Goal: Task Accomplishment & Management: Use online tool/utility

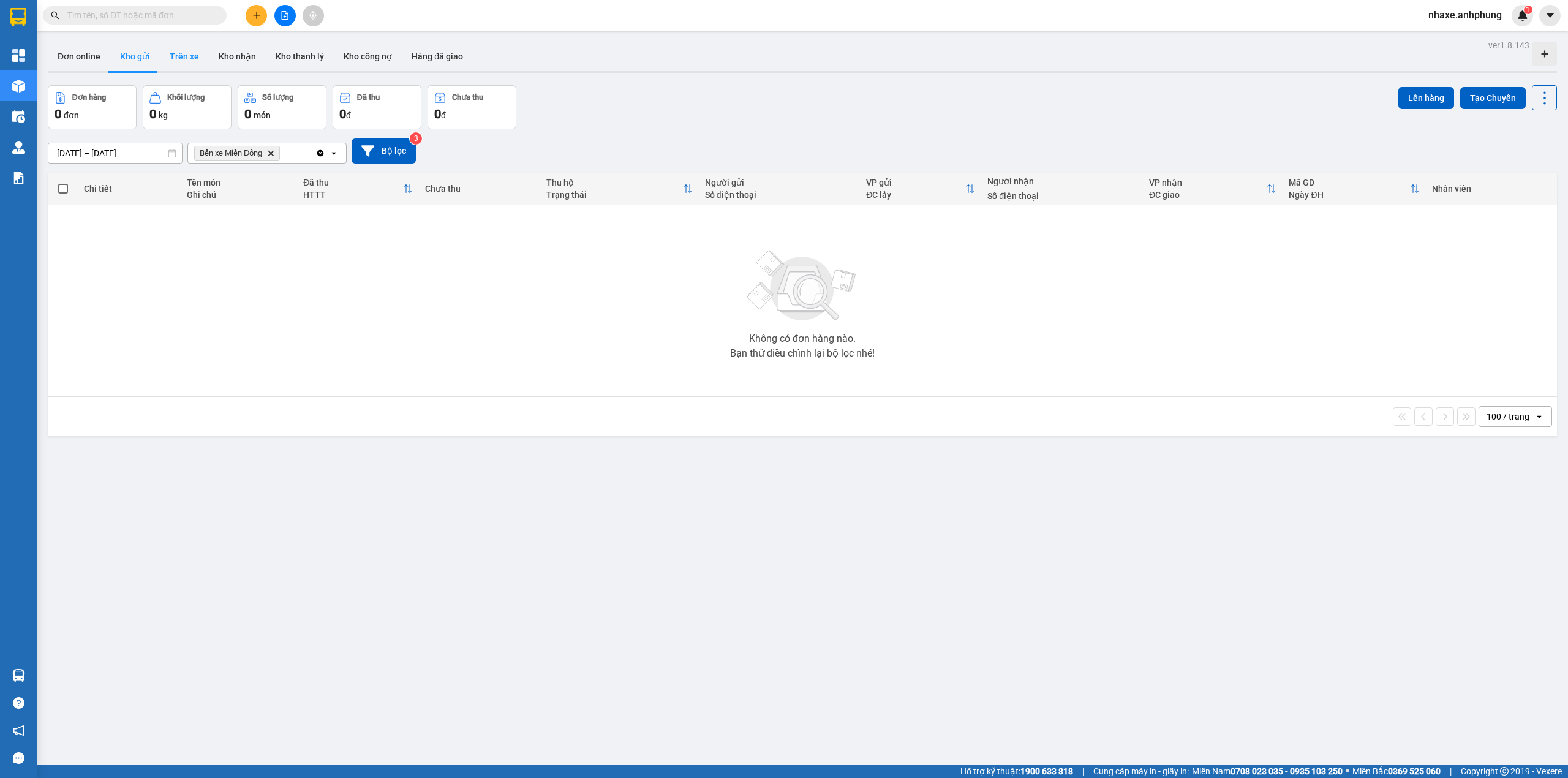
click at [173, 57] on button "Trên xe" at bounding box center [184, 56] width 49 height 29
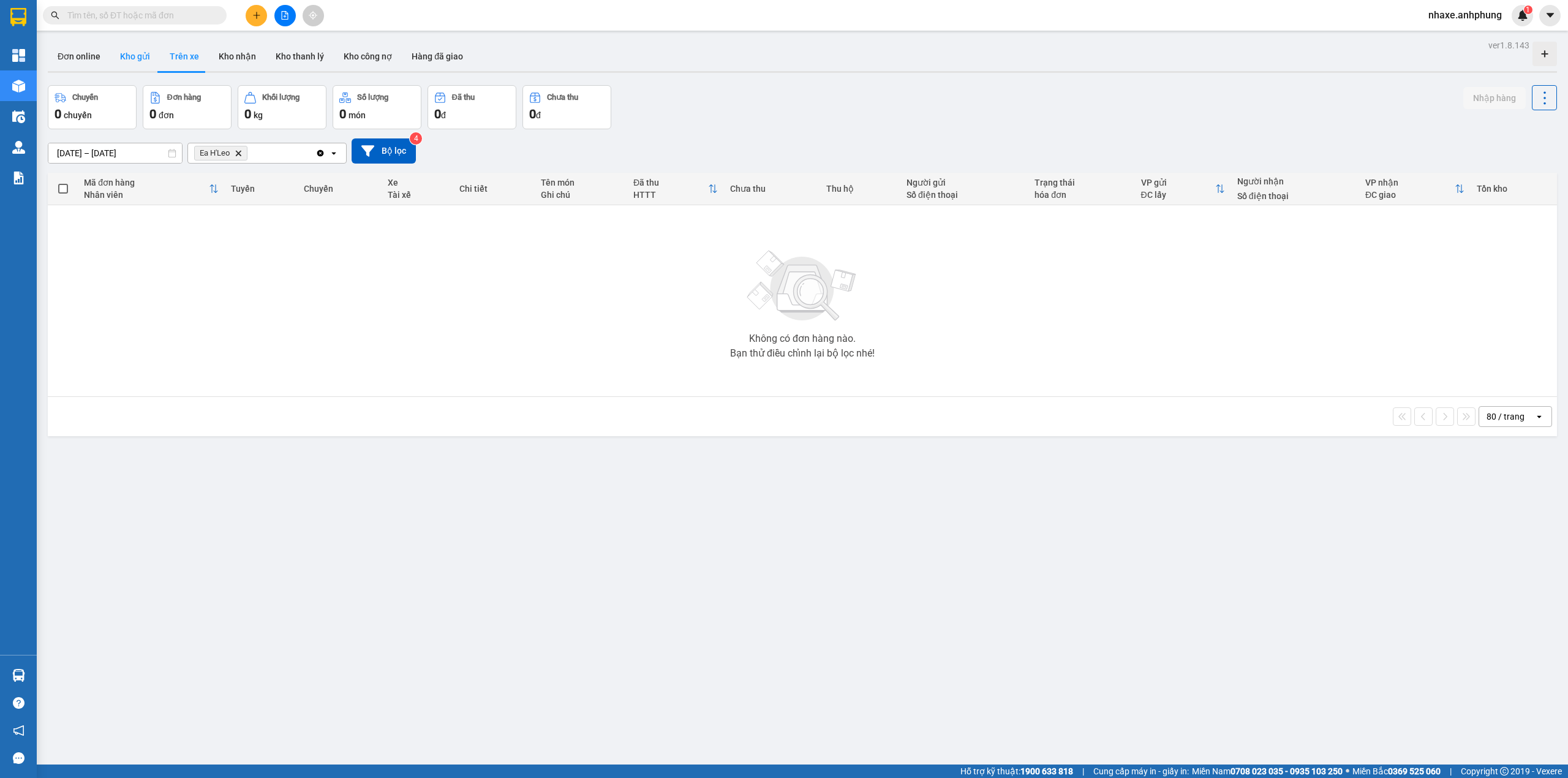
click at [132, 59] on button "Kho gửi" at bounding box center [135, 56] width 50 height 29
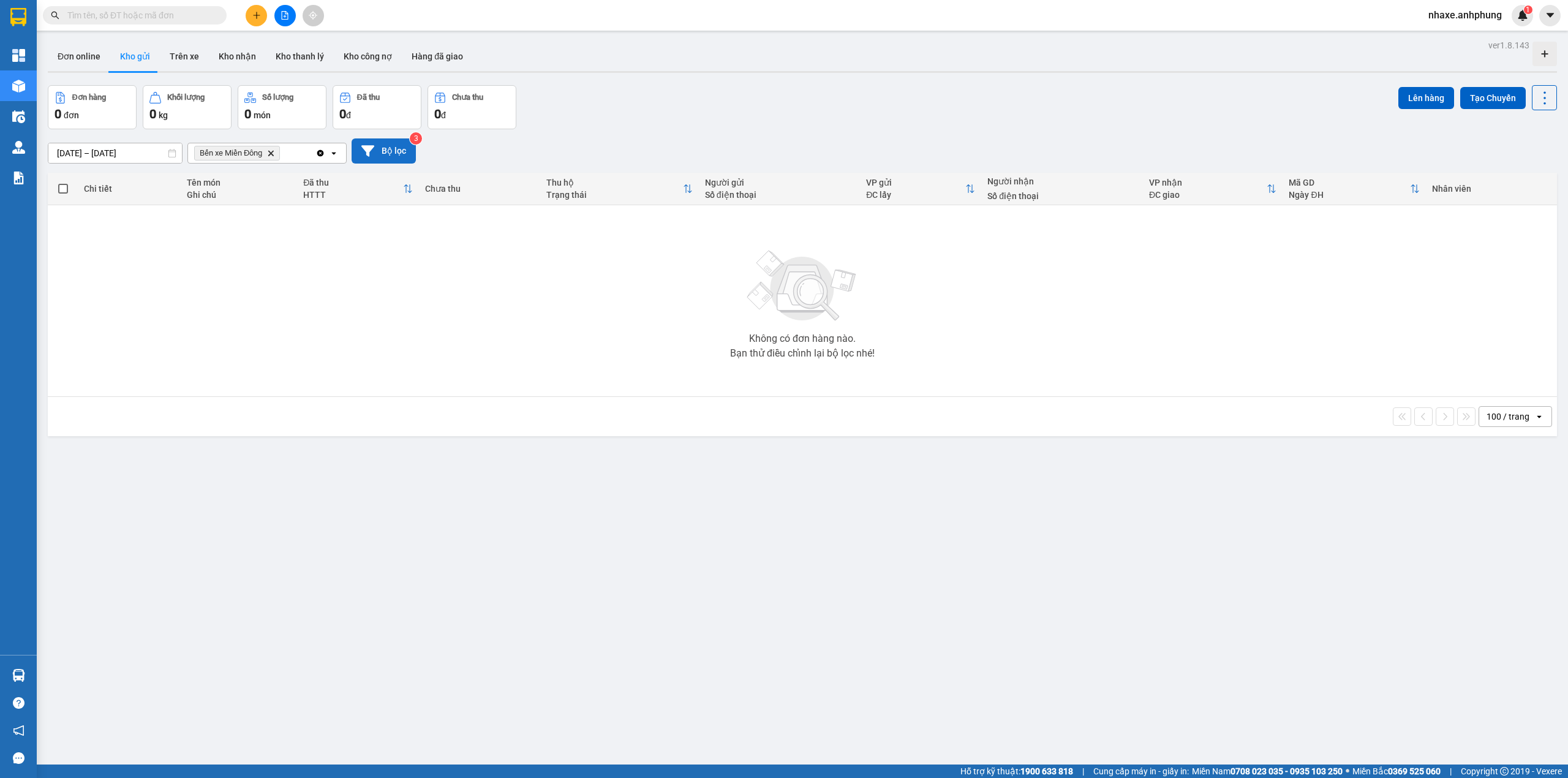
click at [375, 147] on button "Bộ lọc" at bounding box center [384, 151] width 64 height 25
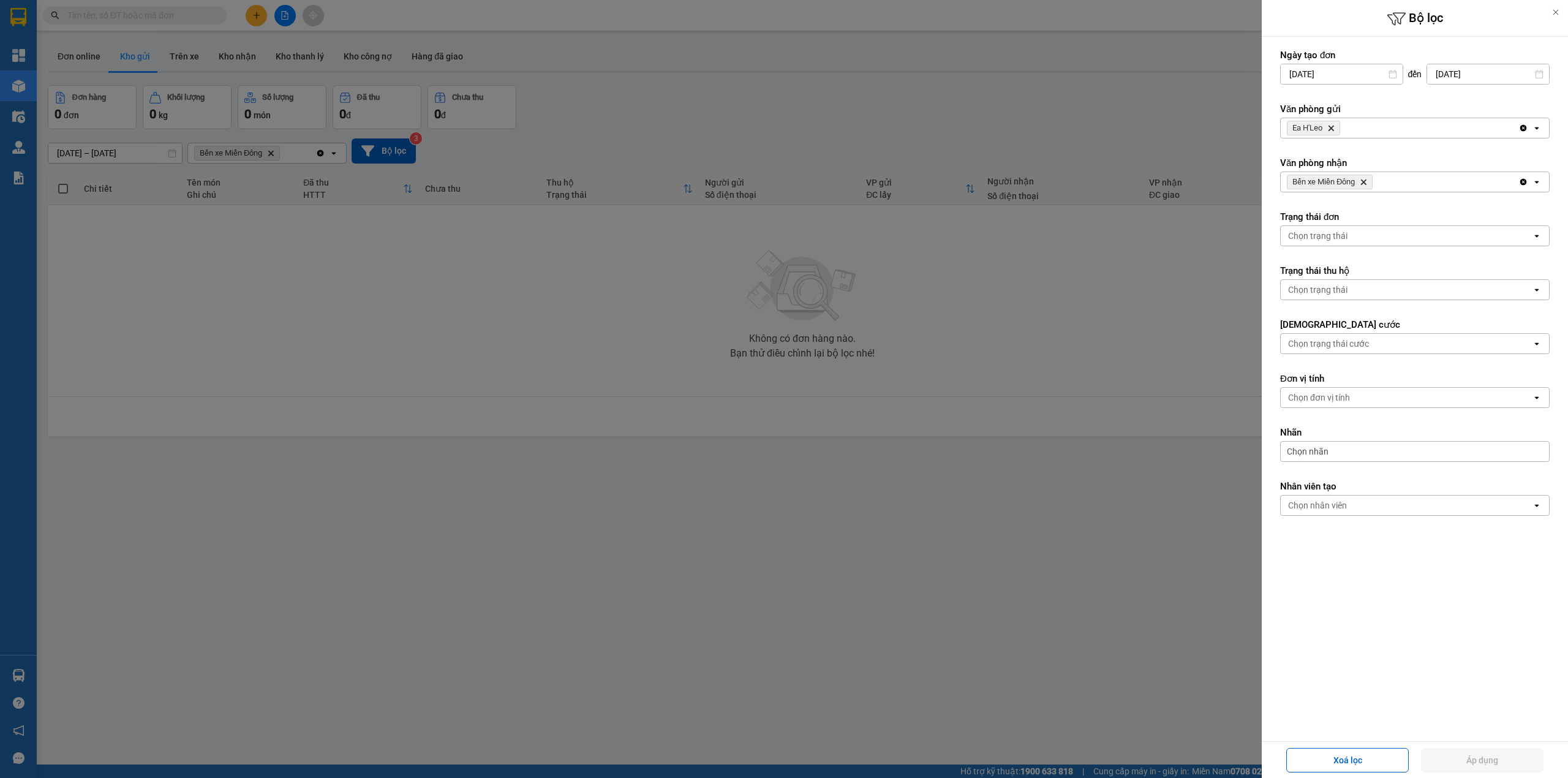
click at [1334, 128] on icon "Delete" at bounding box center [1331, 128] width 8 height 8
click at [1334, 128] on div "Chọn văn phòng" at bounding box center [1319, 128] width 63 height 12
click at [1338, 153] on span "Bến xe Miền Đông" at bounding box center [1327, 155] width 74 height 12
click at [1363, 184] on icon "Delete" at bounding box center [1364, 182] width 8 height 8
click at [1363, 184] on div "Chọn văn phòng" at bounding box center [1406, 182] width 251 height 19
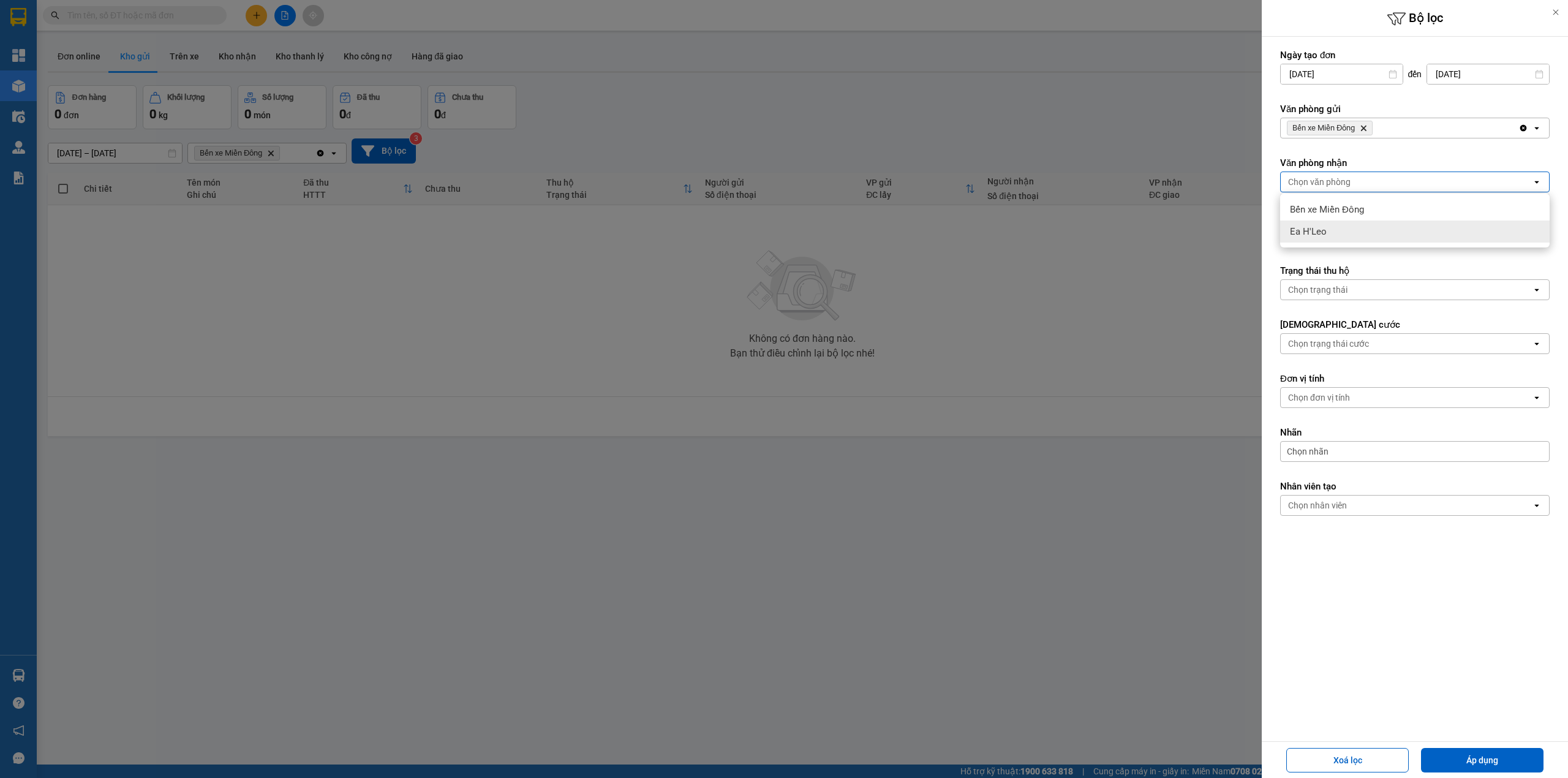
click at [1348, 233] on div "Ea H'Leo" at bounding box center [1415, 231] width 269 height 22
click at [1466, 752] on button "Áp dụng" at bounding box center [1482, 760] width 122 height 25
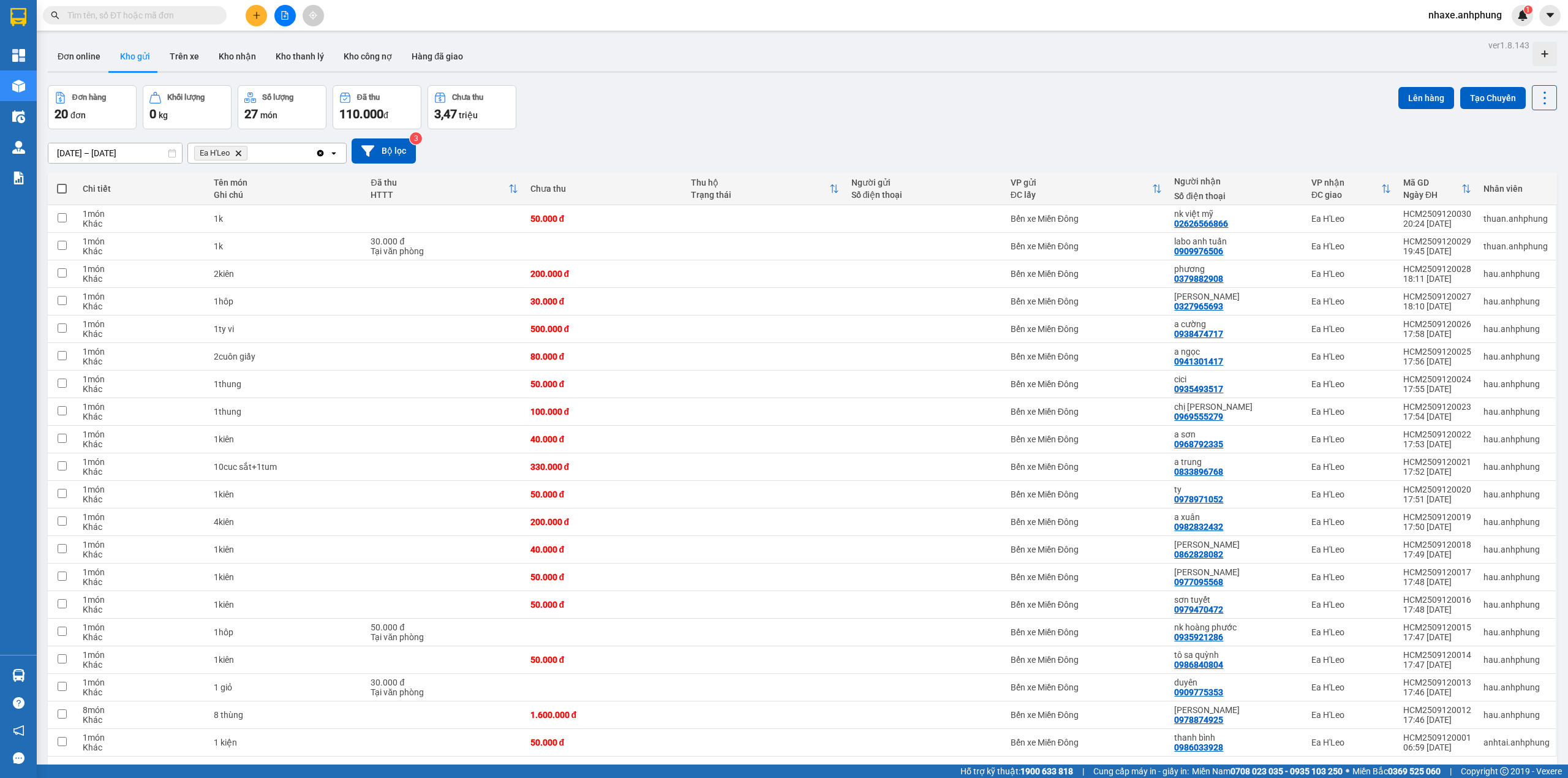
click at [57, 187] on span at bounding box center [62, 189] width 10 height 10
click at [62, 183] on input "checkbox" at bounding box center [62, 183] width 0 height 0
checkbox input "true"
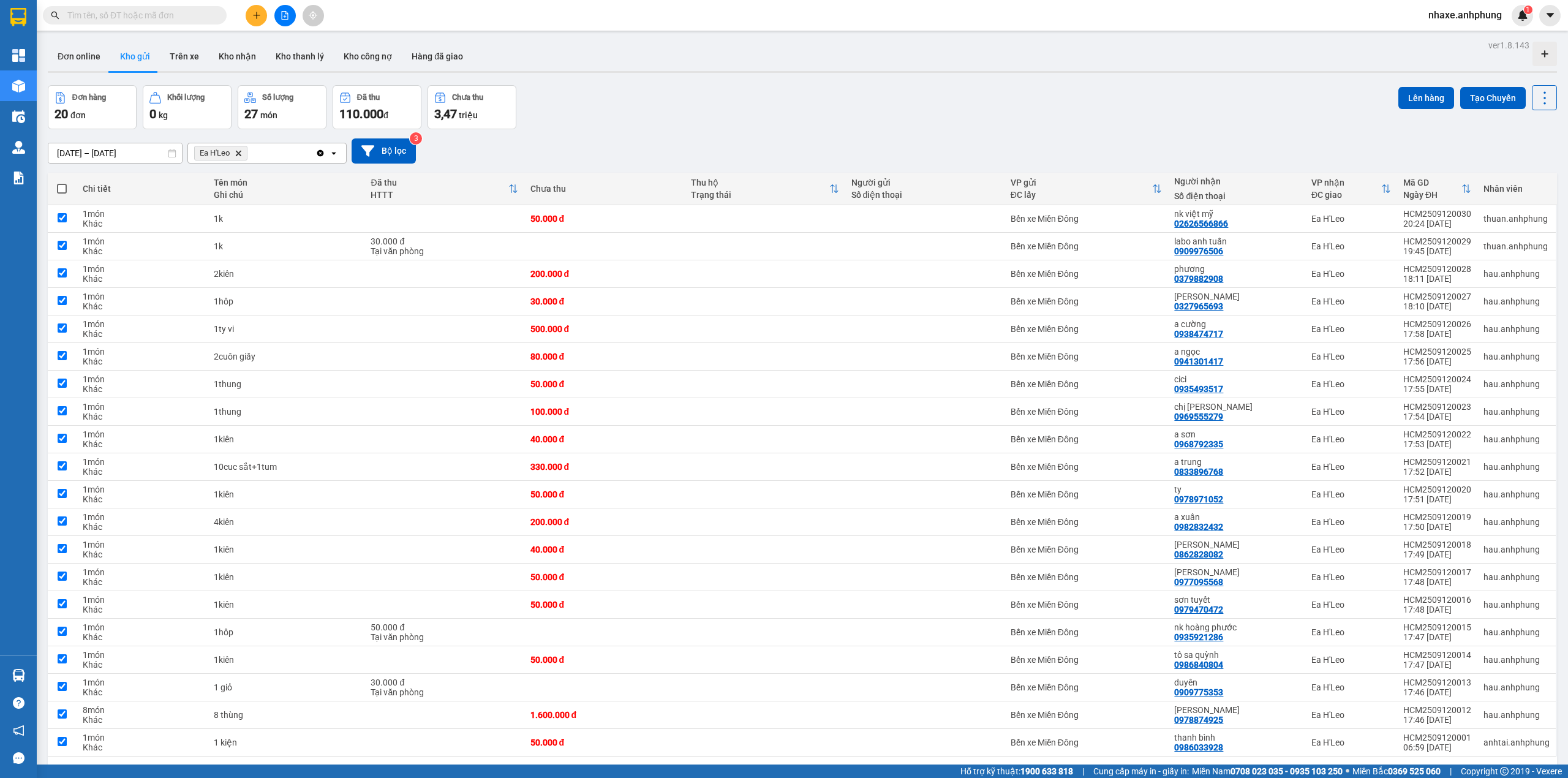
checkbox input "true"
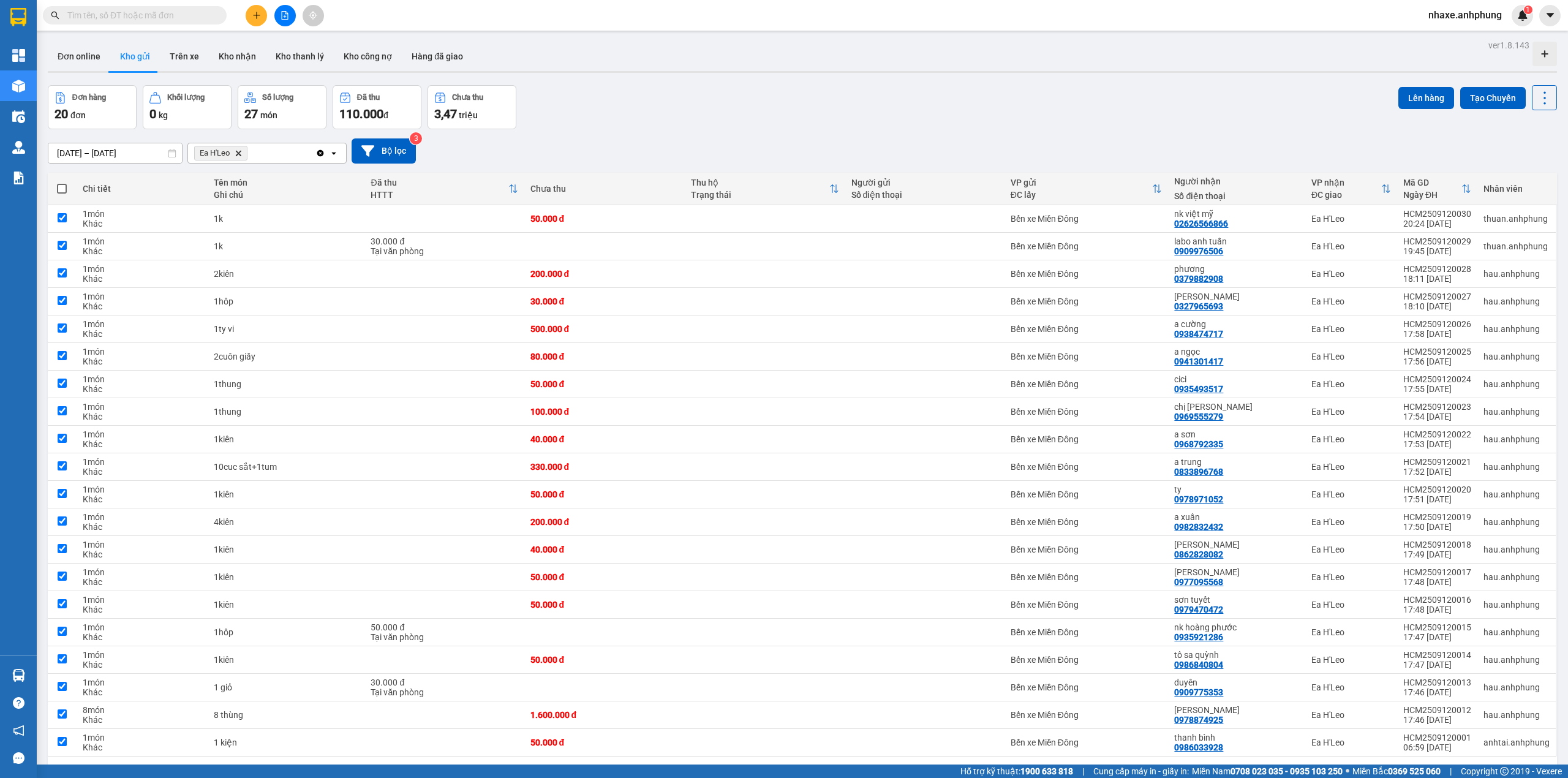
checkbox input "true"
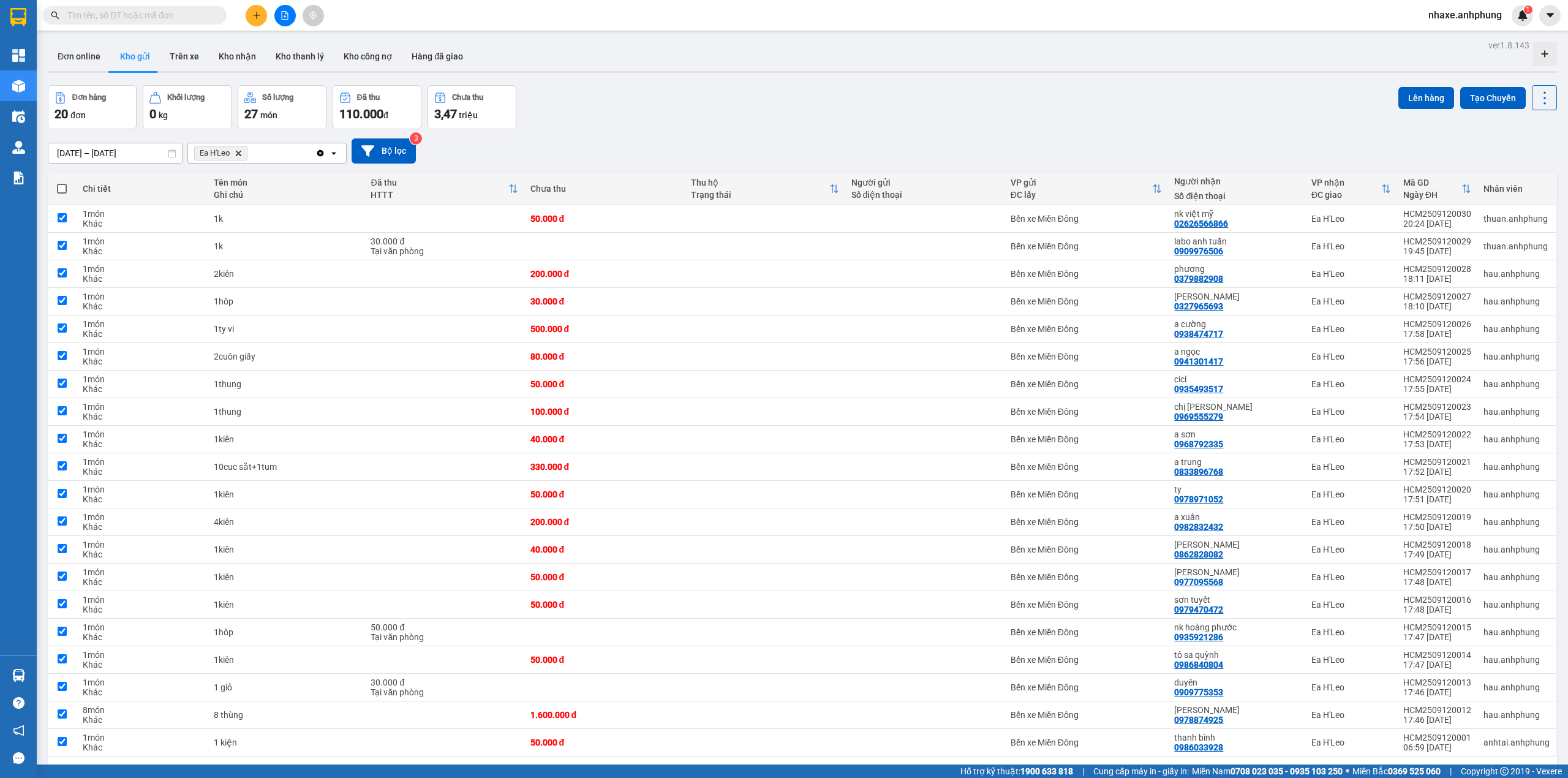
checkbox input "true"
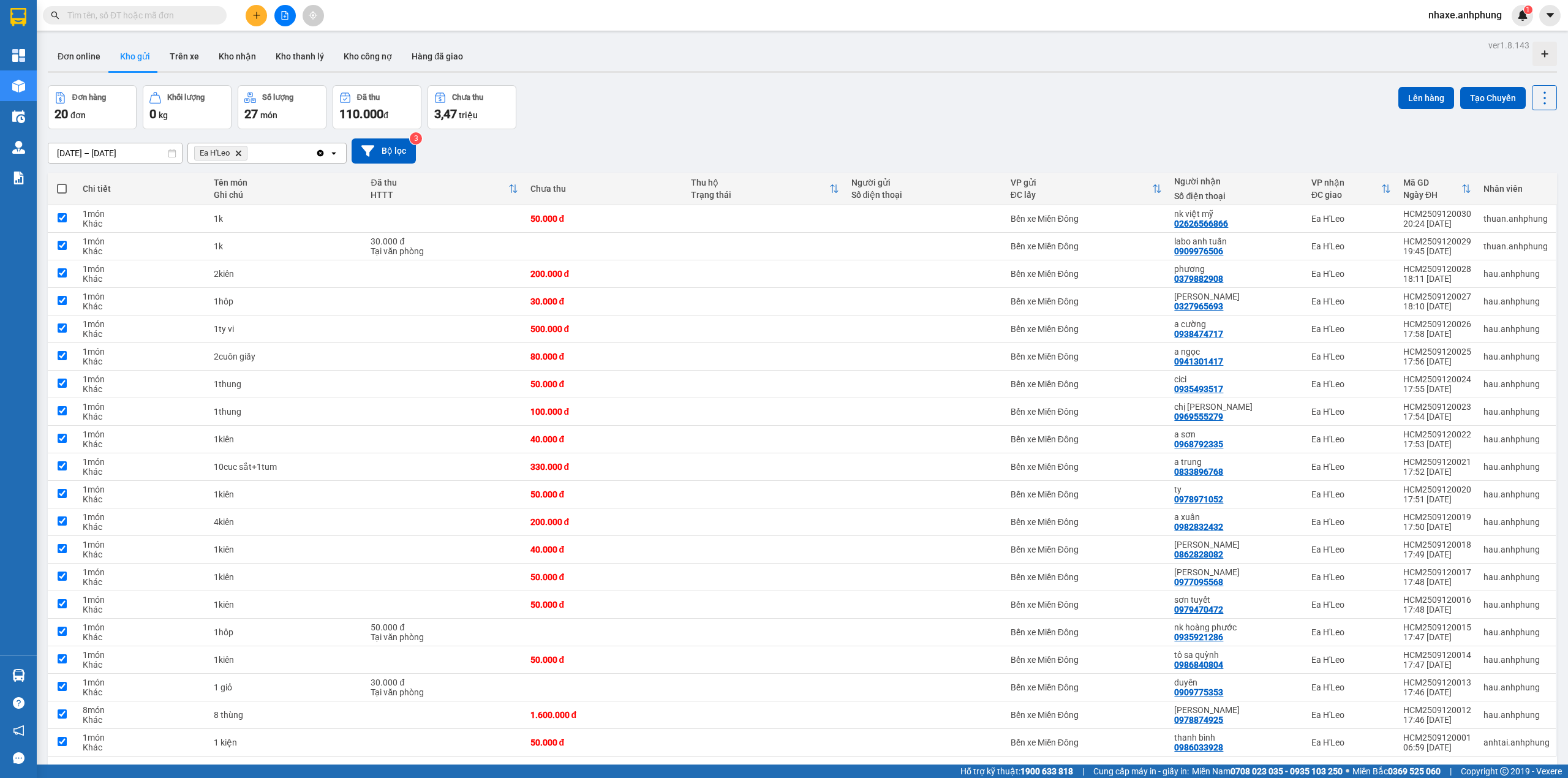
checkbox input "true"
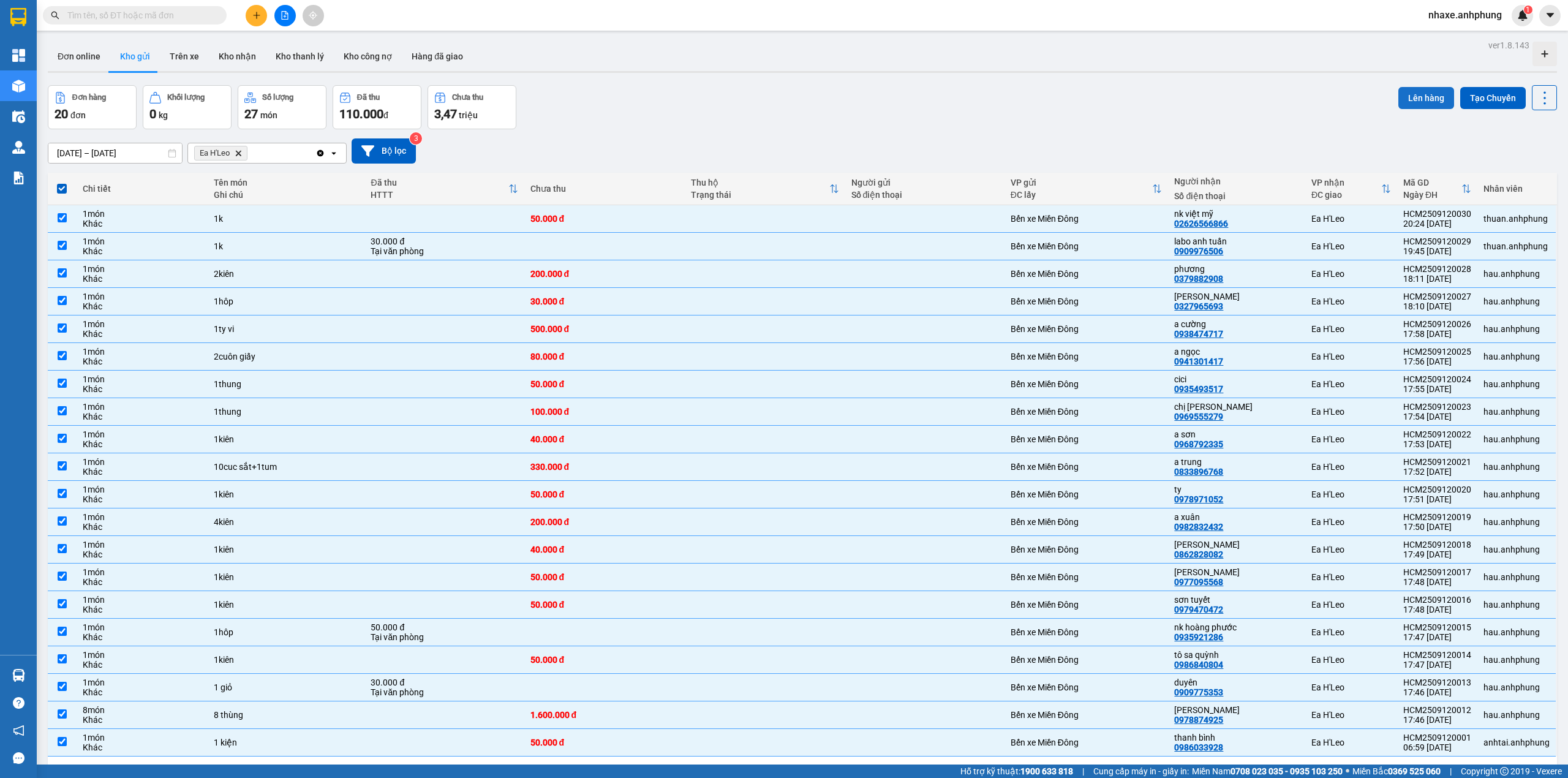
click at [1399, 98] on button "Lên hàng" at bounding box center [1426, 97] width 56 height 22
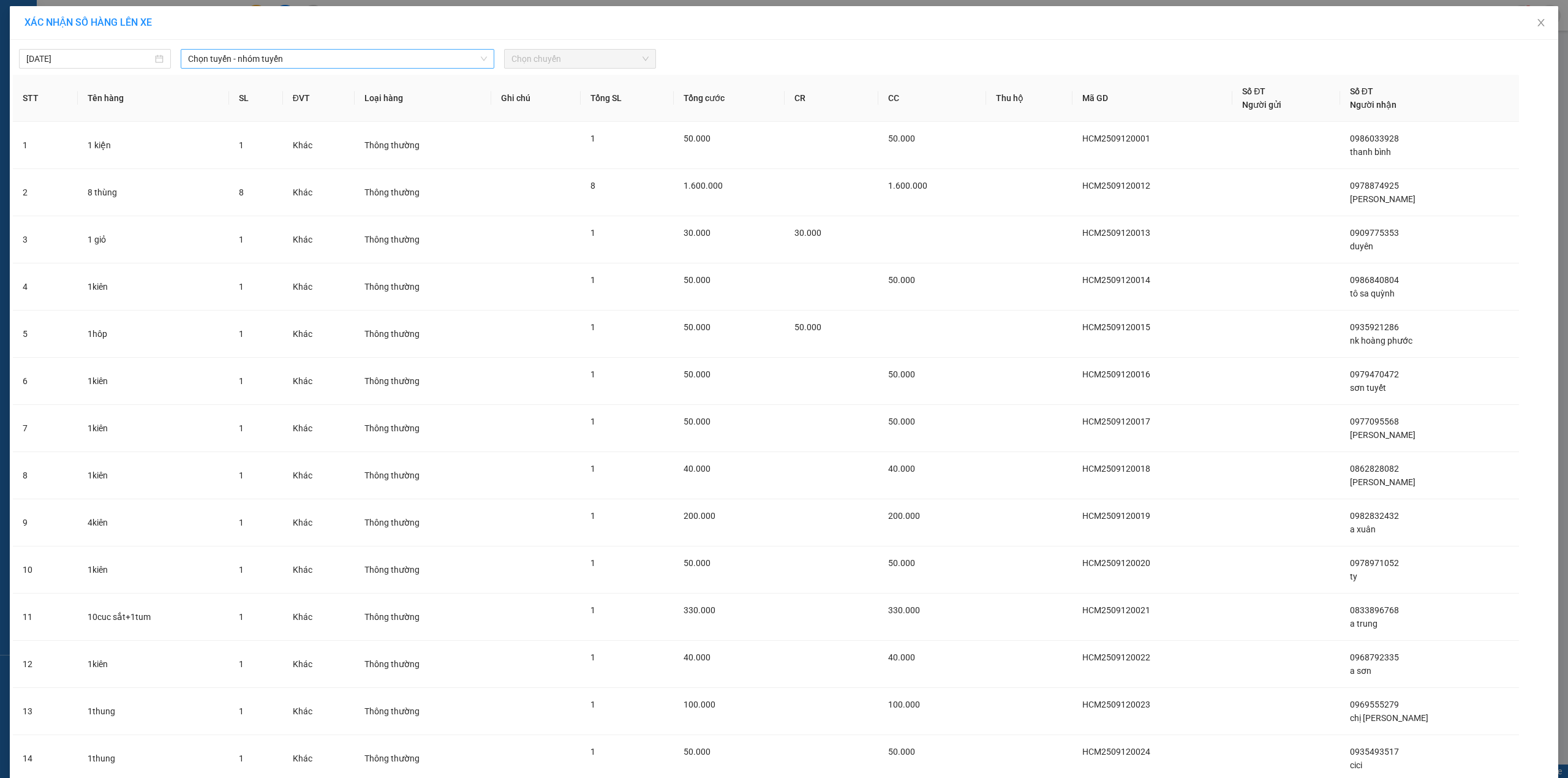
click at [275, 55] on span "Chọn tuyến - nhóm tuyến" at bounding box center [337, 59] width 299 height 19
click at [256, 140] on li "[PERSON_NAME] - Ea [PERSON_NAME]" at bounding box center [336, 142] width 312 height 19
click at [528, 62] on span "Chọn chuyến" at bounding box center [579, 59] width 137 height 19
click at [575, 106] on div "19:30 - 47B-006.67" at bounding box center [555, 102] width 96 height 13
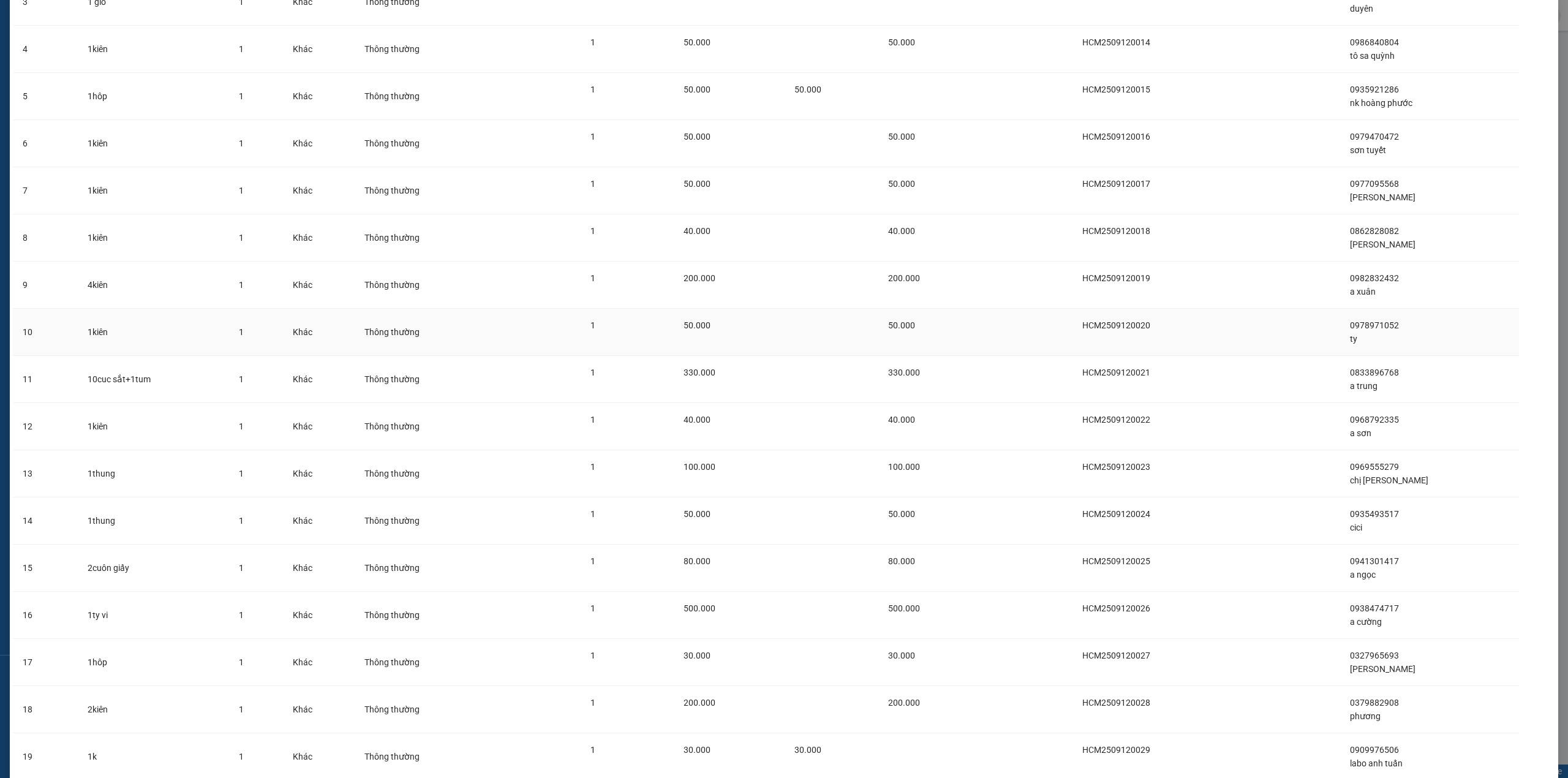
scroll to position [388, 0]
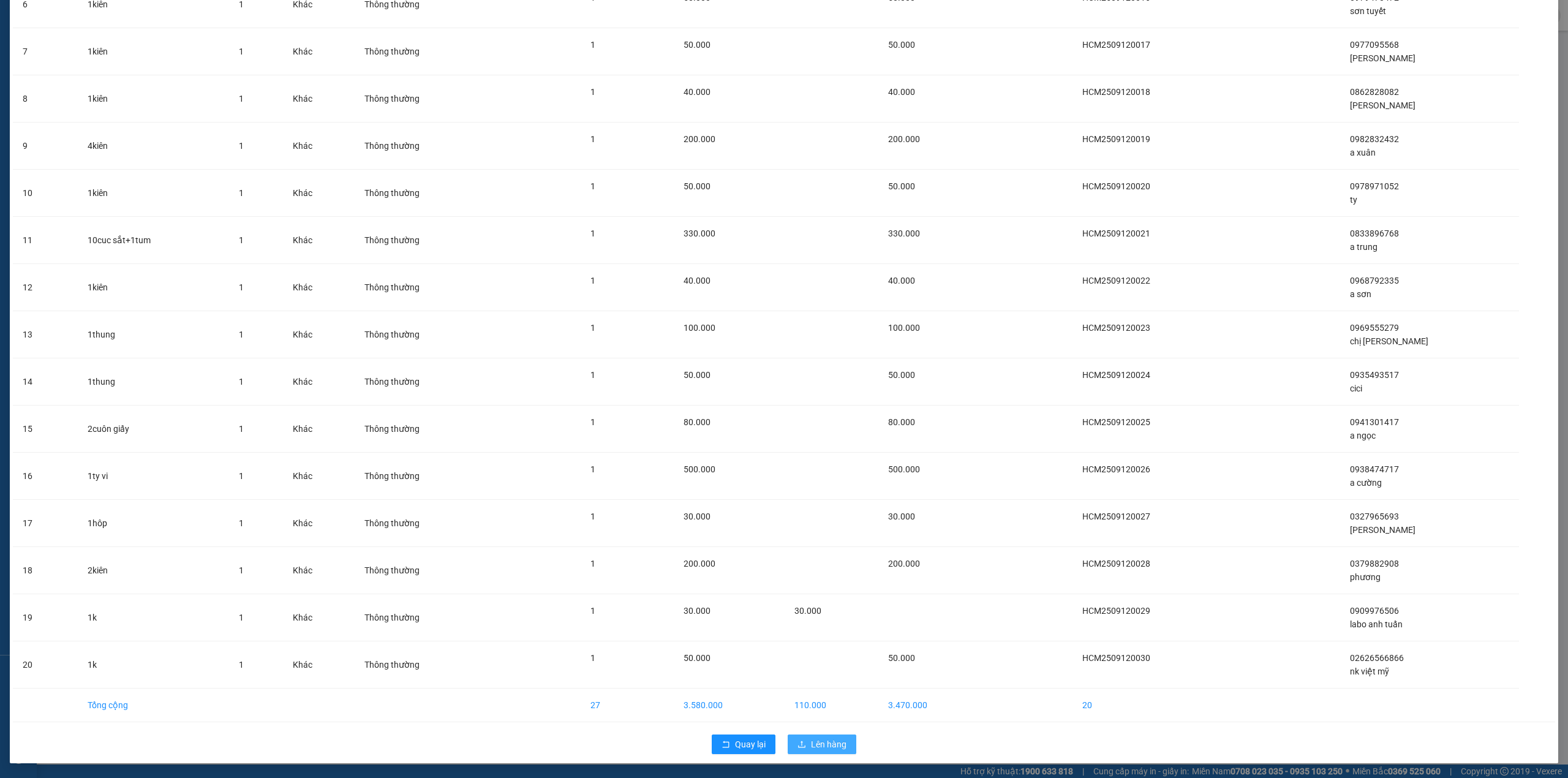
click at [835, 749] on span "Lên hàng" at bounding box center [829, 743] width 36 height 13
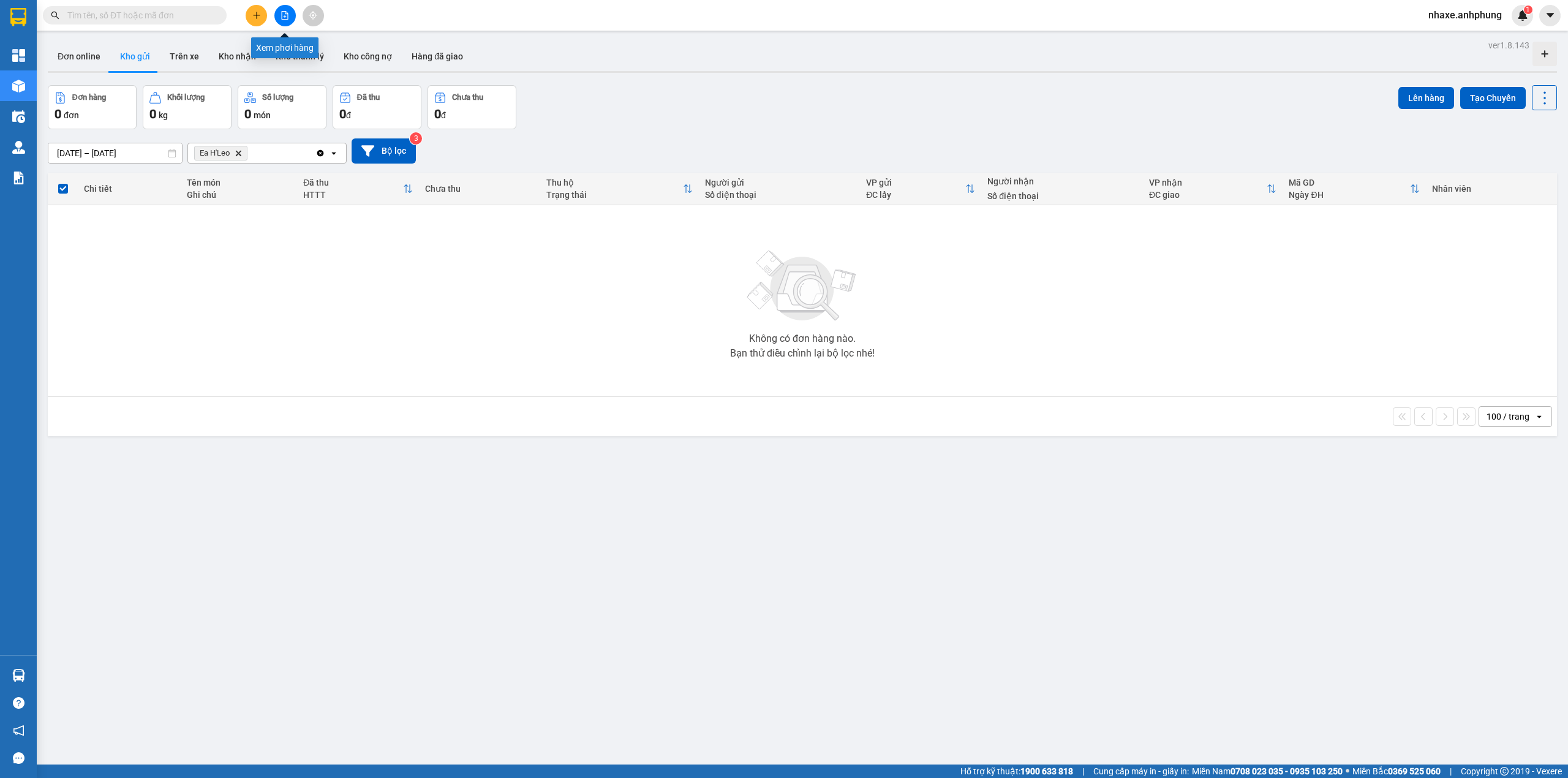
click at [288, 19] on icon "file-add" at bounding box center [285, 15] width 9 height 9
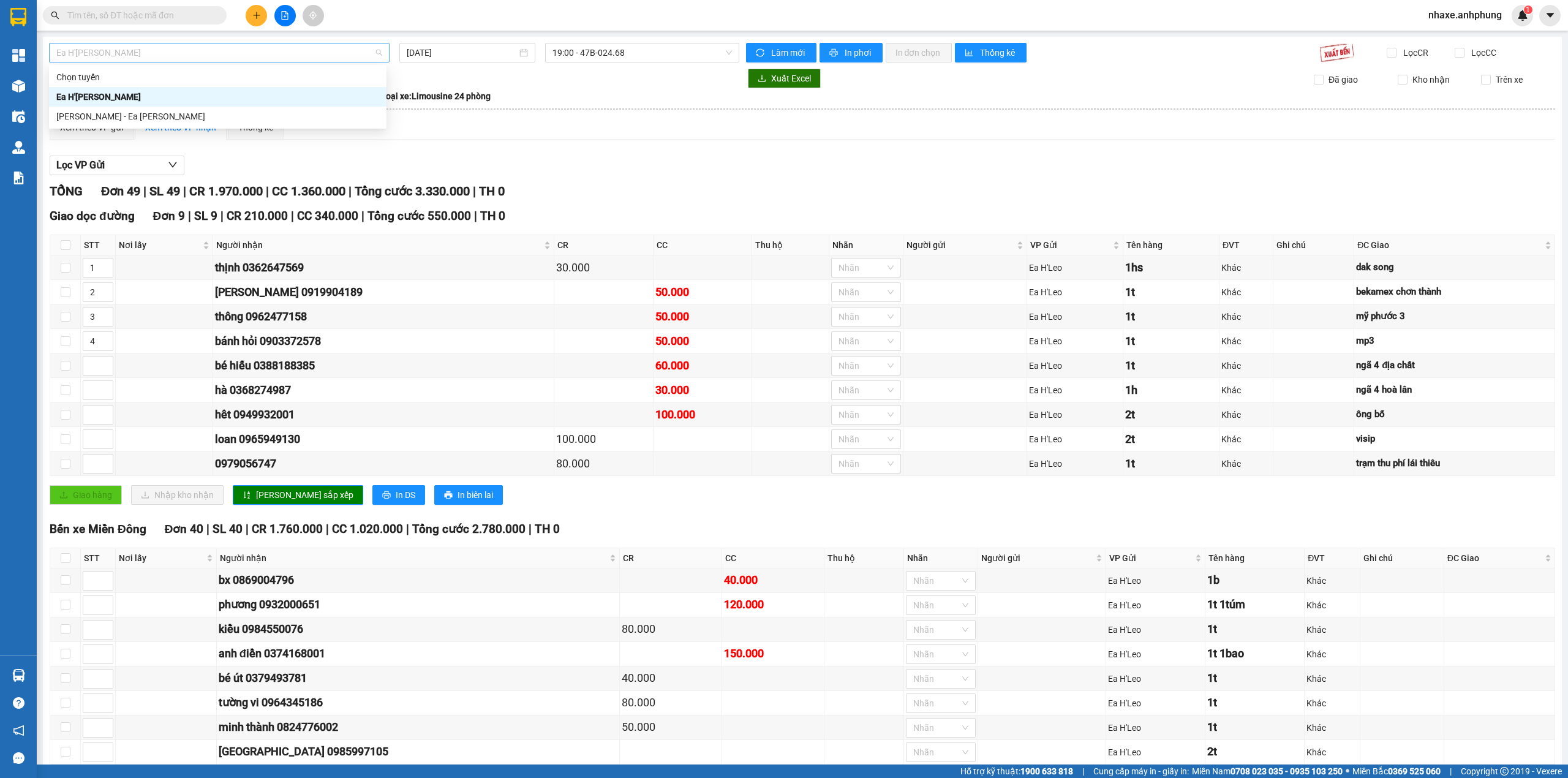
click at [140, 52] on span "Ea H'[PERSON_NAME]" at bounding box center [219, 53] width 326 height 19
click at [130, 118] on div "[PERSON_NAME] - Ea [PERSON_NAME]" at bounding box center [217, 116] width 323 height 13
type input "[DATE]"
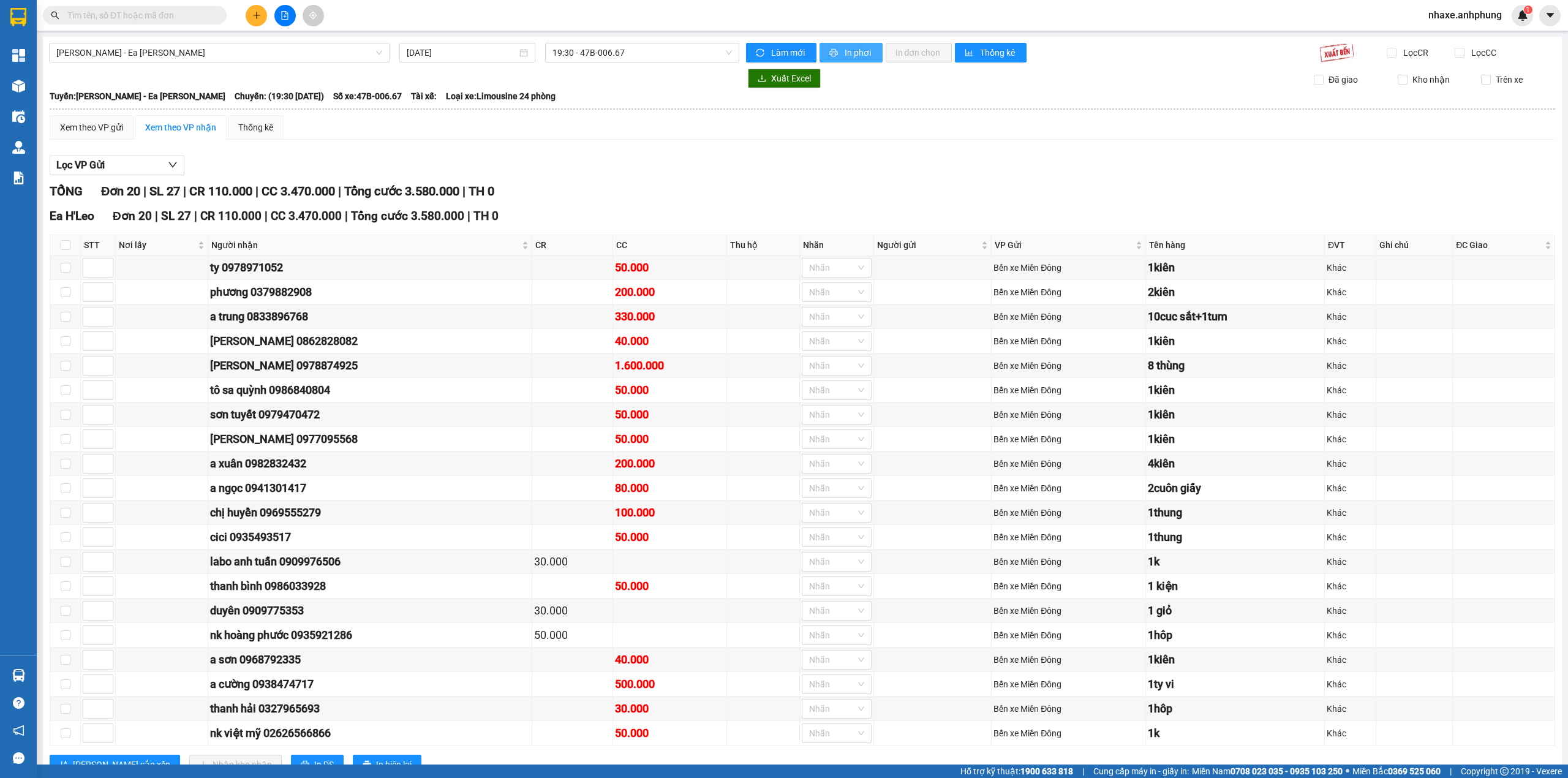
click at [845, 50] on span "In phơi" at bounding box center [859, 52] width 28 height 13
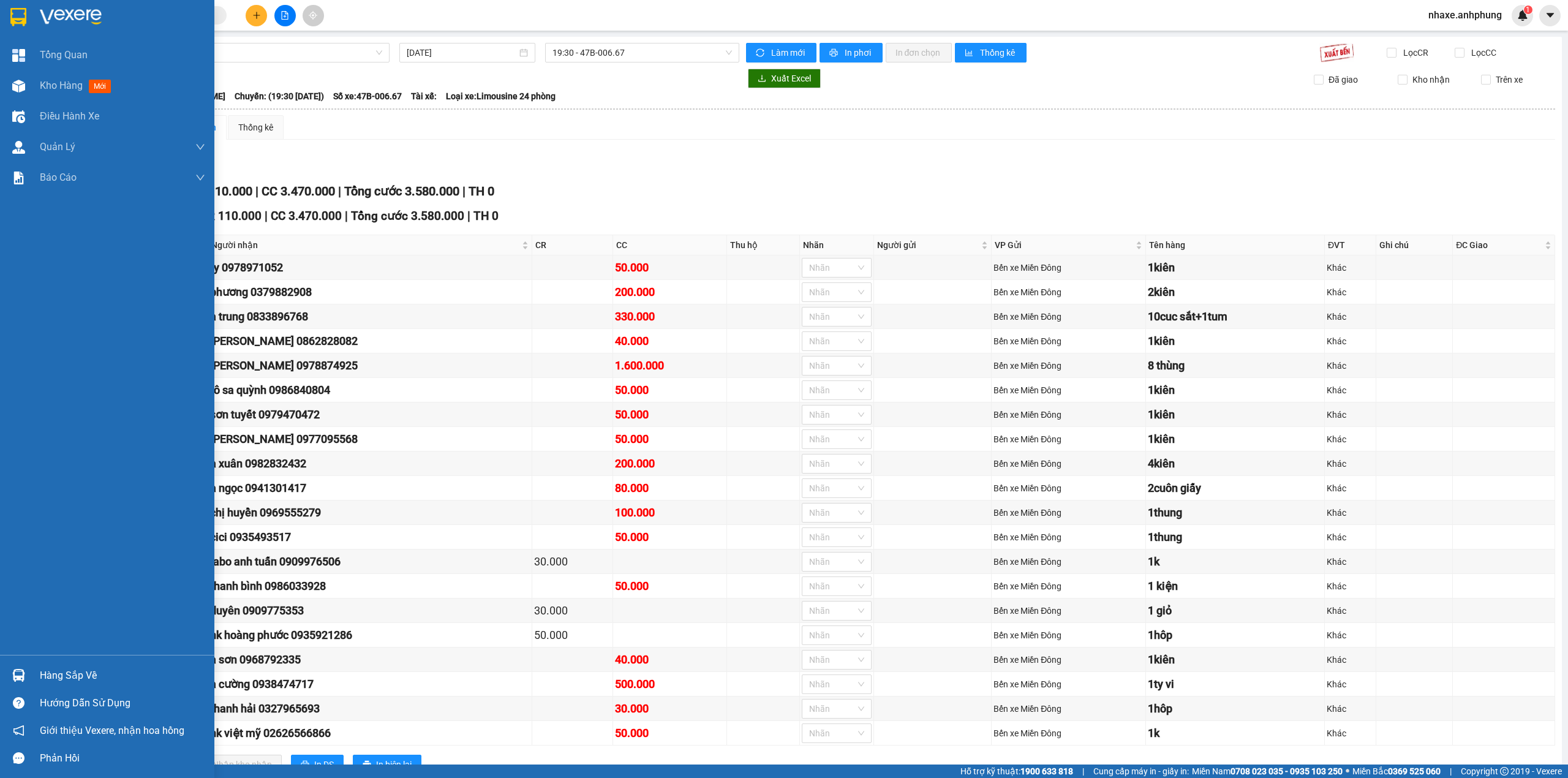
click at [67, 10] on img at bounding box center [70, 17] width 62 height 19
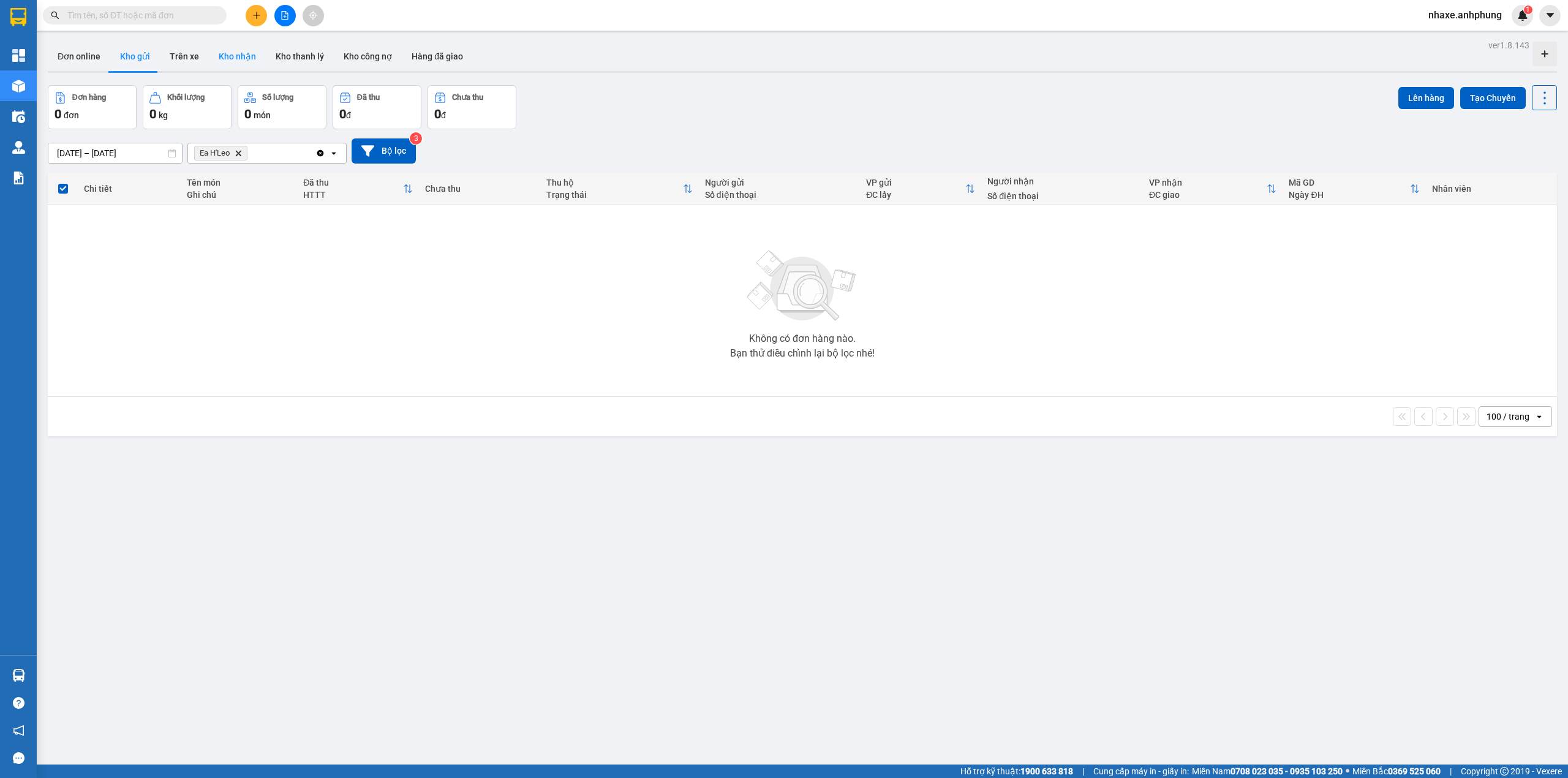
click at [231, 57] on button "Kho nhận" at bounding box center [237, 56] width 57 height 29
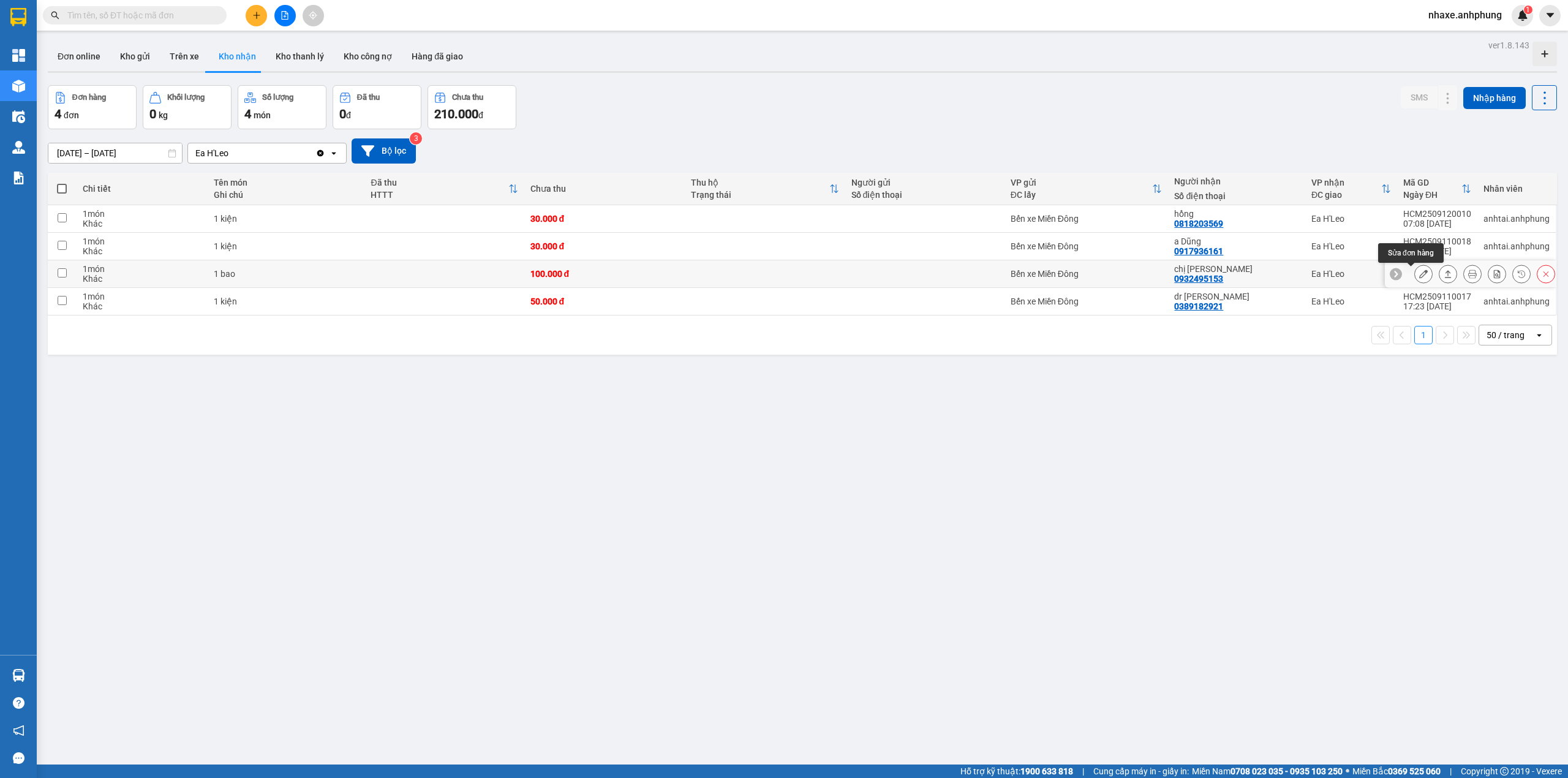
click at [1419, 273] on icon at bounding box center [1423, 273] width 9 height 9
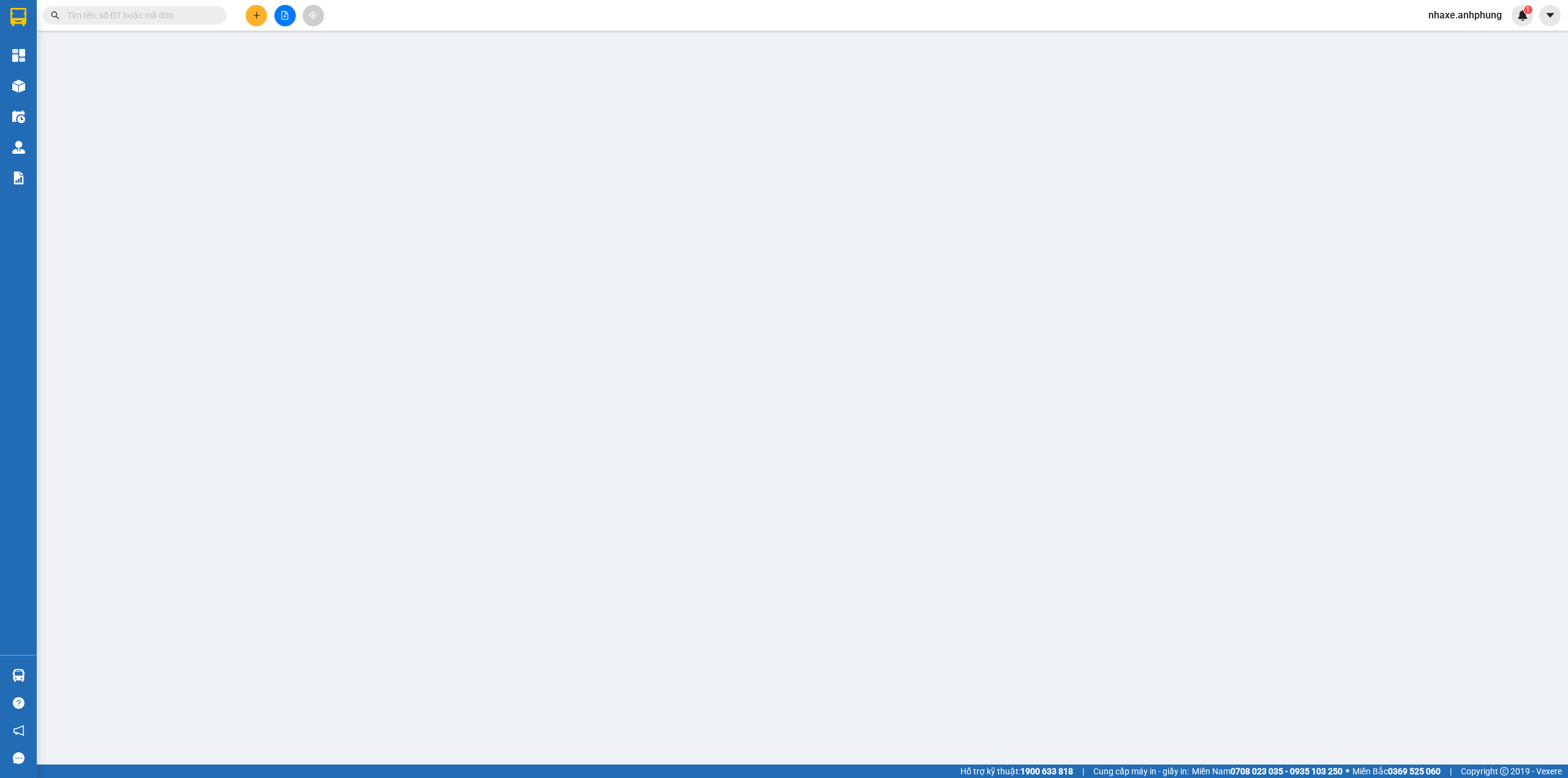
type input "0932495153"
type input "chị [PERSON_NAME]"
type input "100.000"
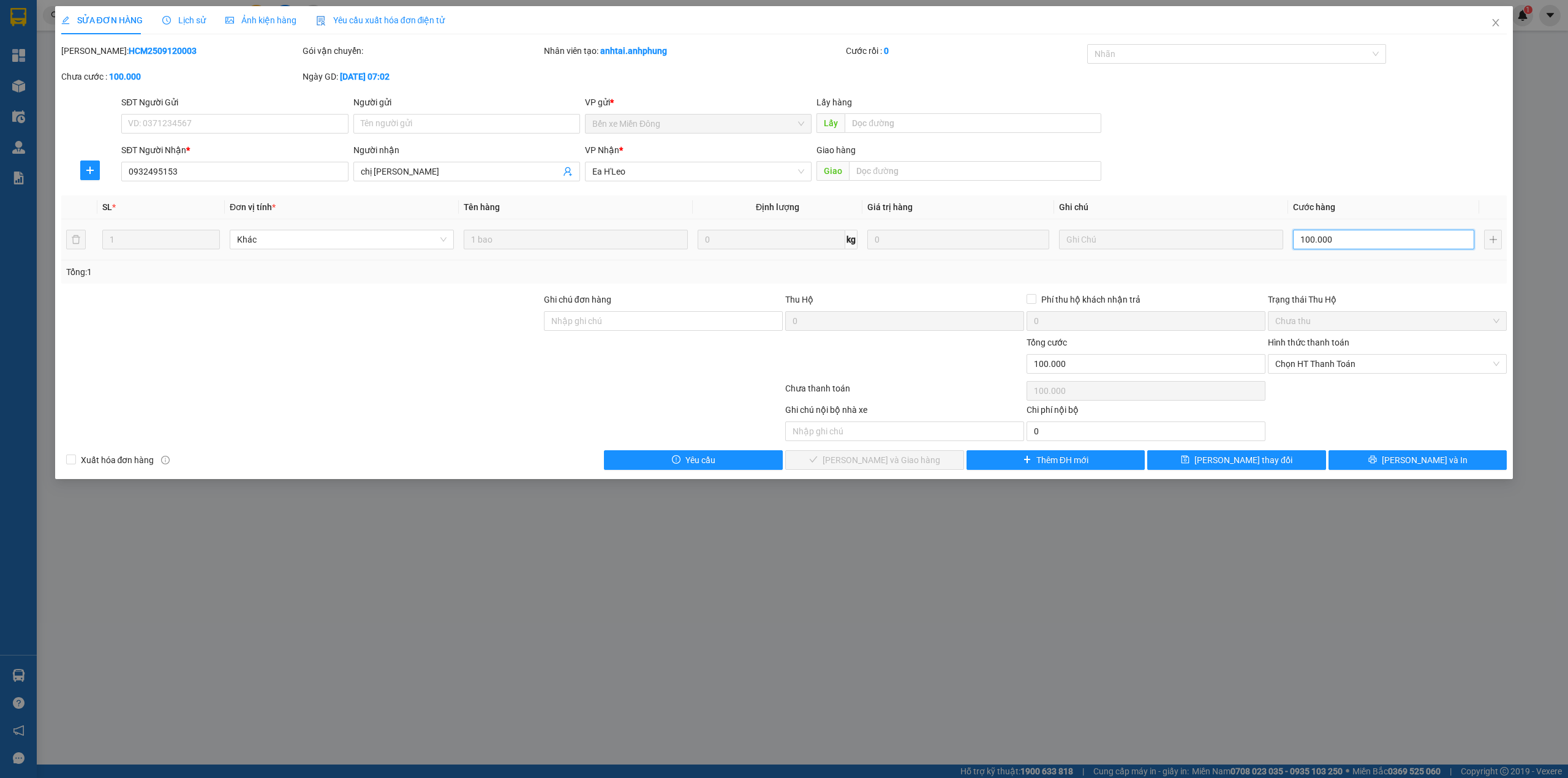
click at [1346, 245] on input "100.000" at bounding box center [1384, 239] width 181 height 19
type input "1"
type input "15"
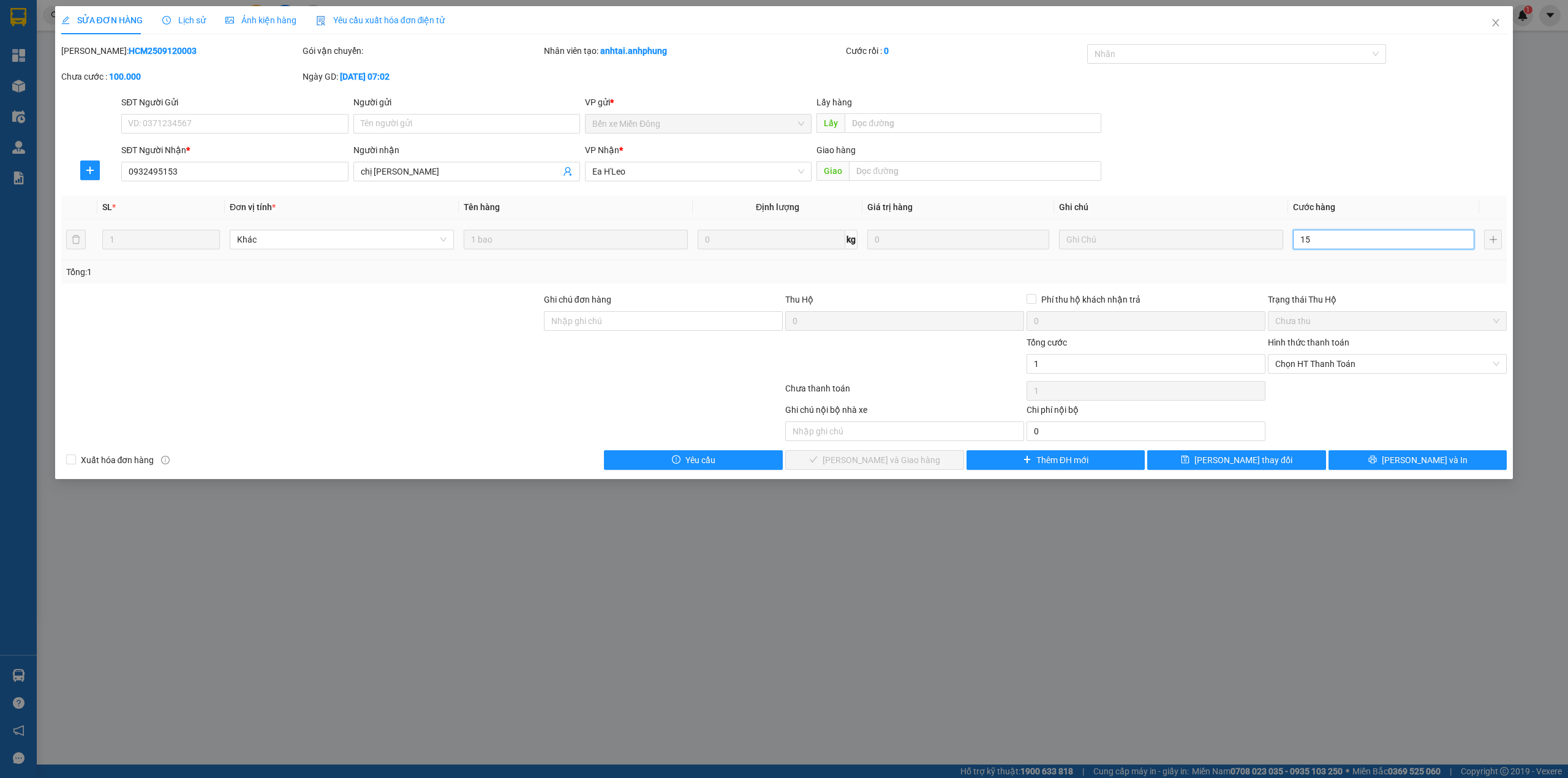
type input "15"
type input "150"
click at [1354, 367] on span "Chọn HT Thanh Toán" at bounding box center [1388, 364] width 224 height 19
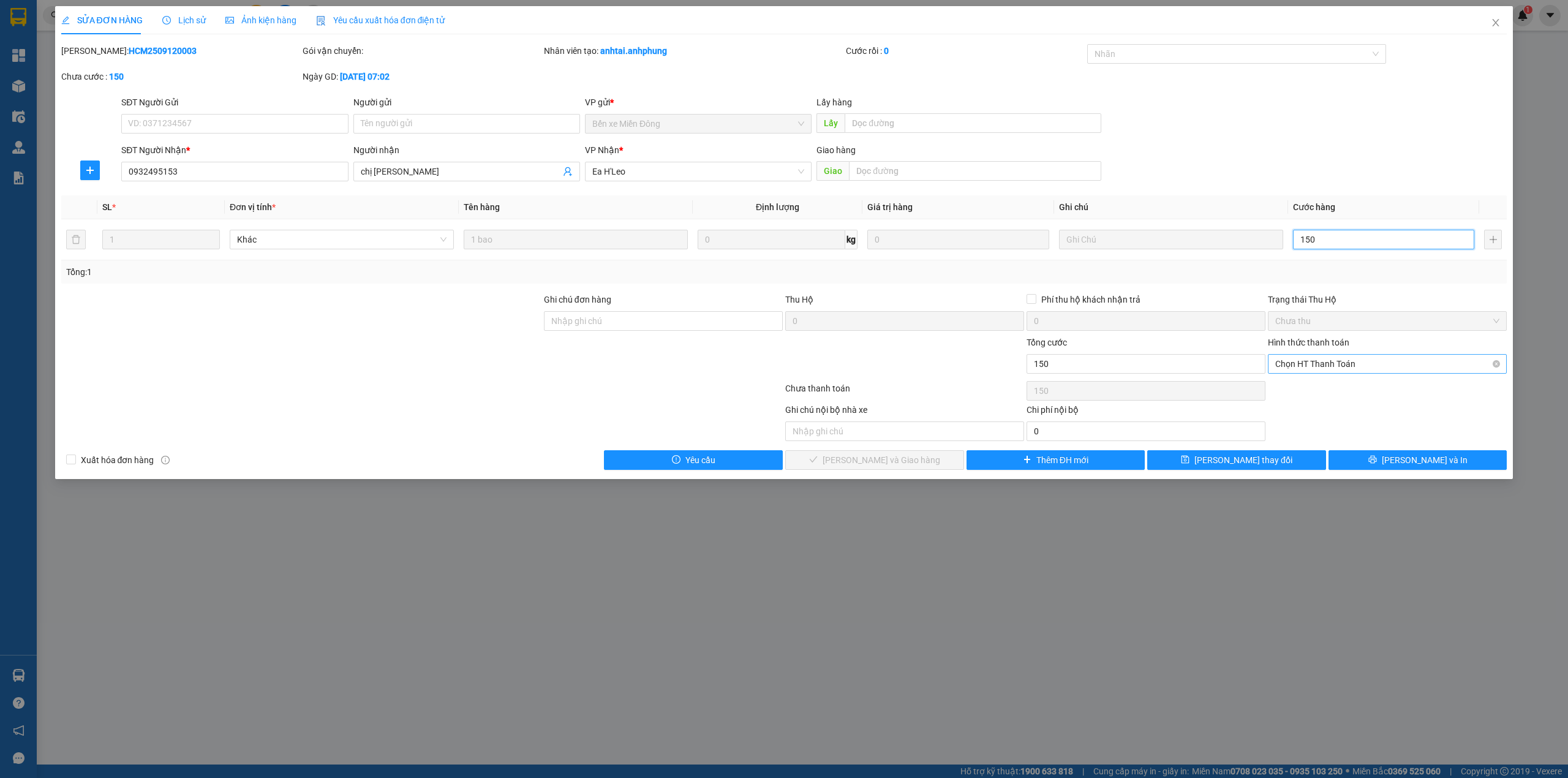
type input "150"
type input "150.000"
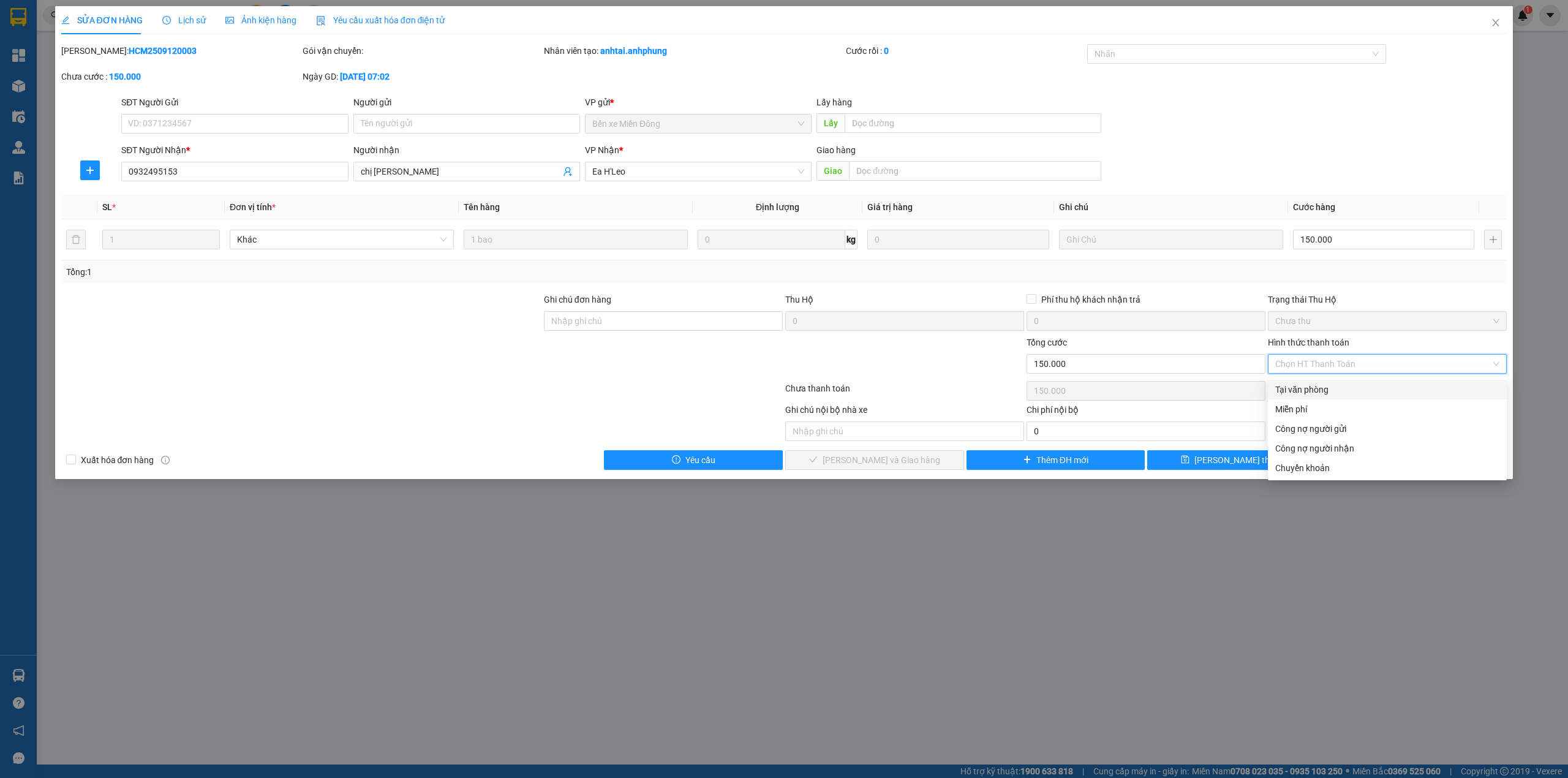
click at [1349, 383] on div "Tại văn phòng" at bounding box center [1388, 389] width 224 height 13
type input "0"
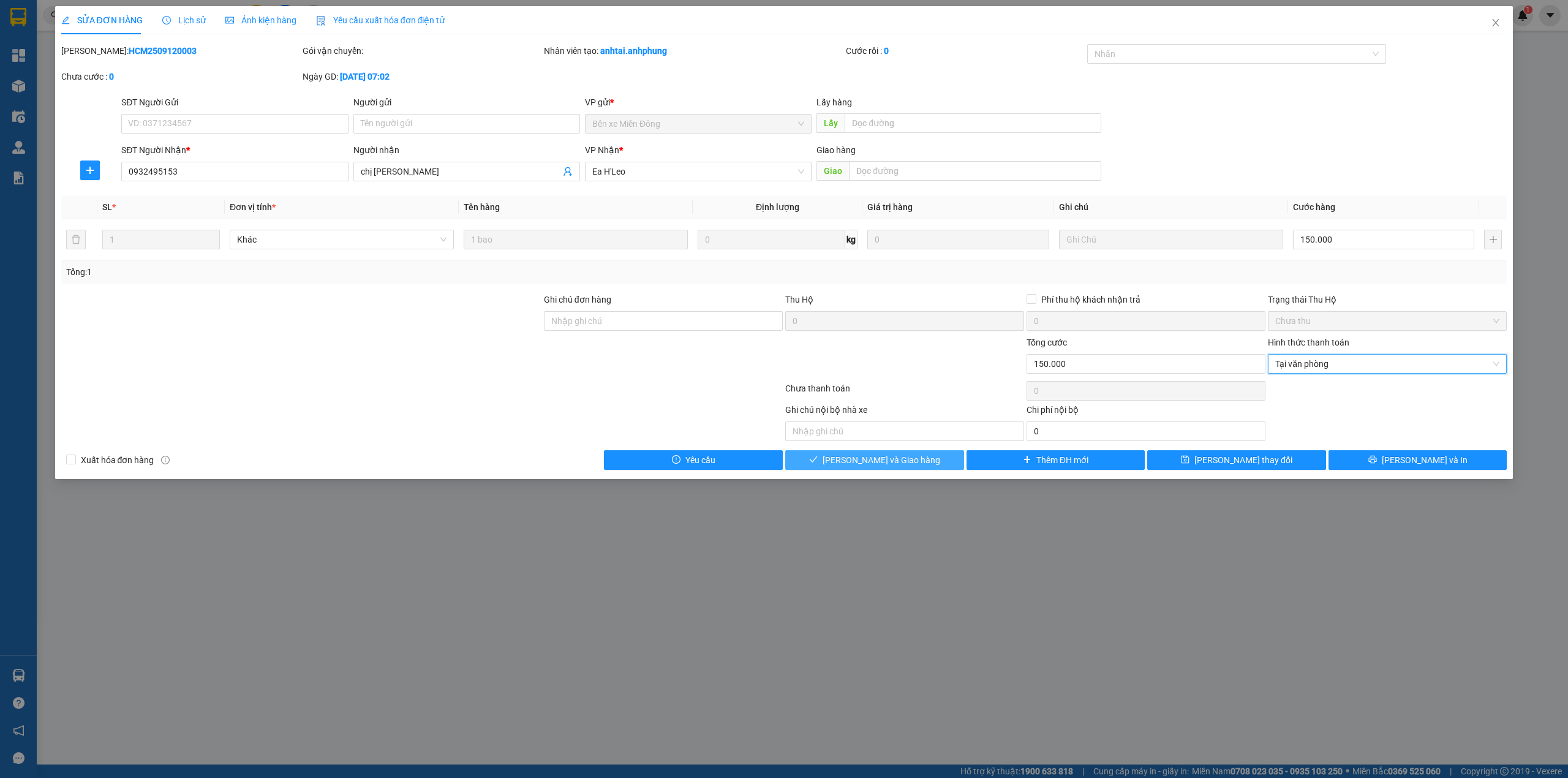
click at [880, 466] on span "[PERSON_NAME] và Giao hàng" at bounding box center [882, 459] width 118 height 13
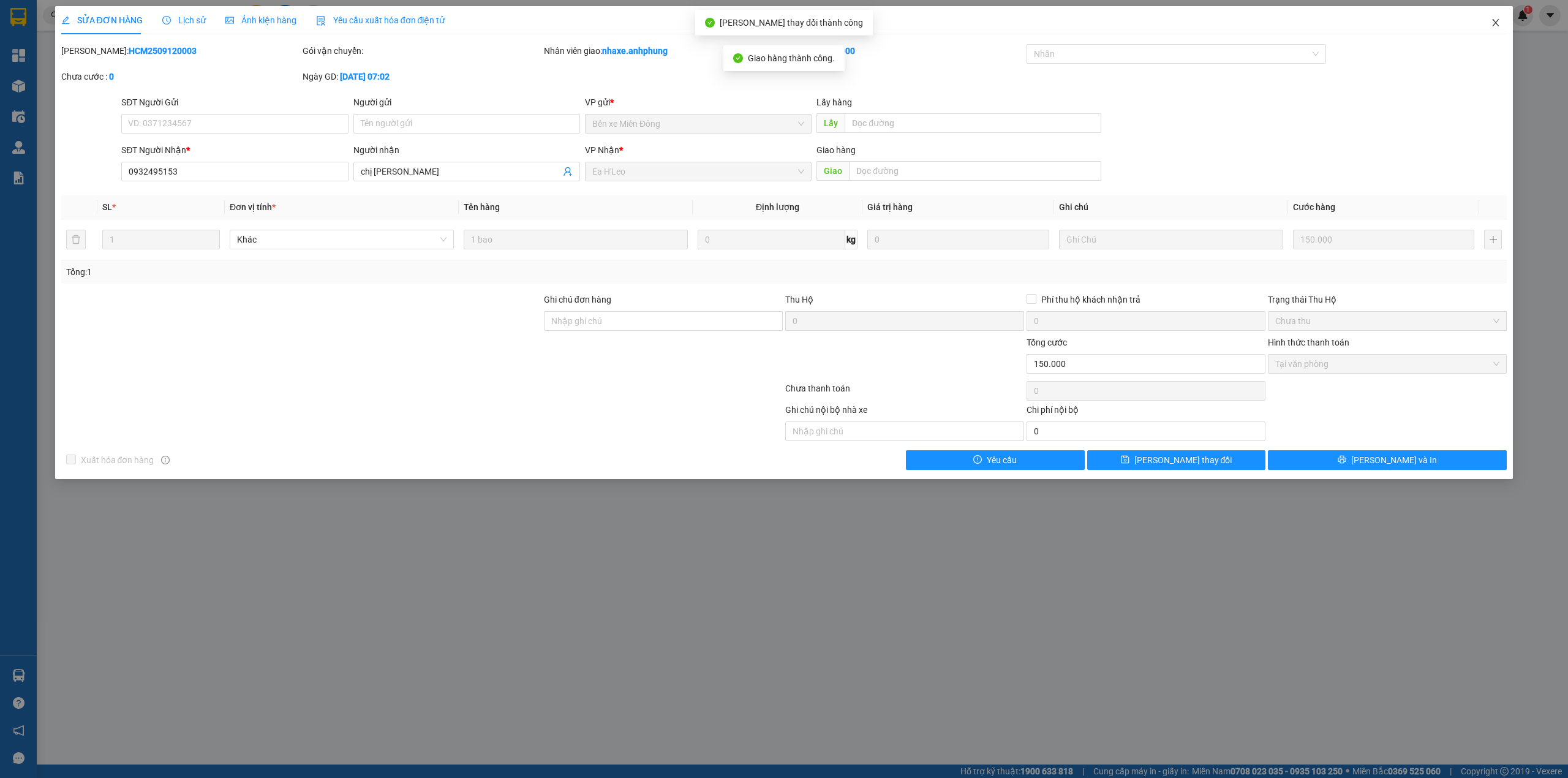
click at [1495, 21] on icon "close" at bounding box center [1496, 22] width 10 height 10
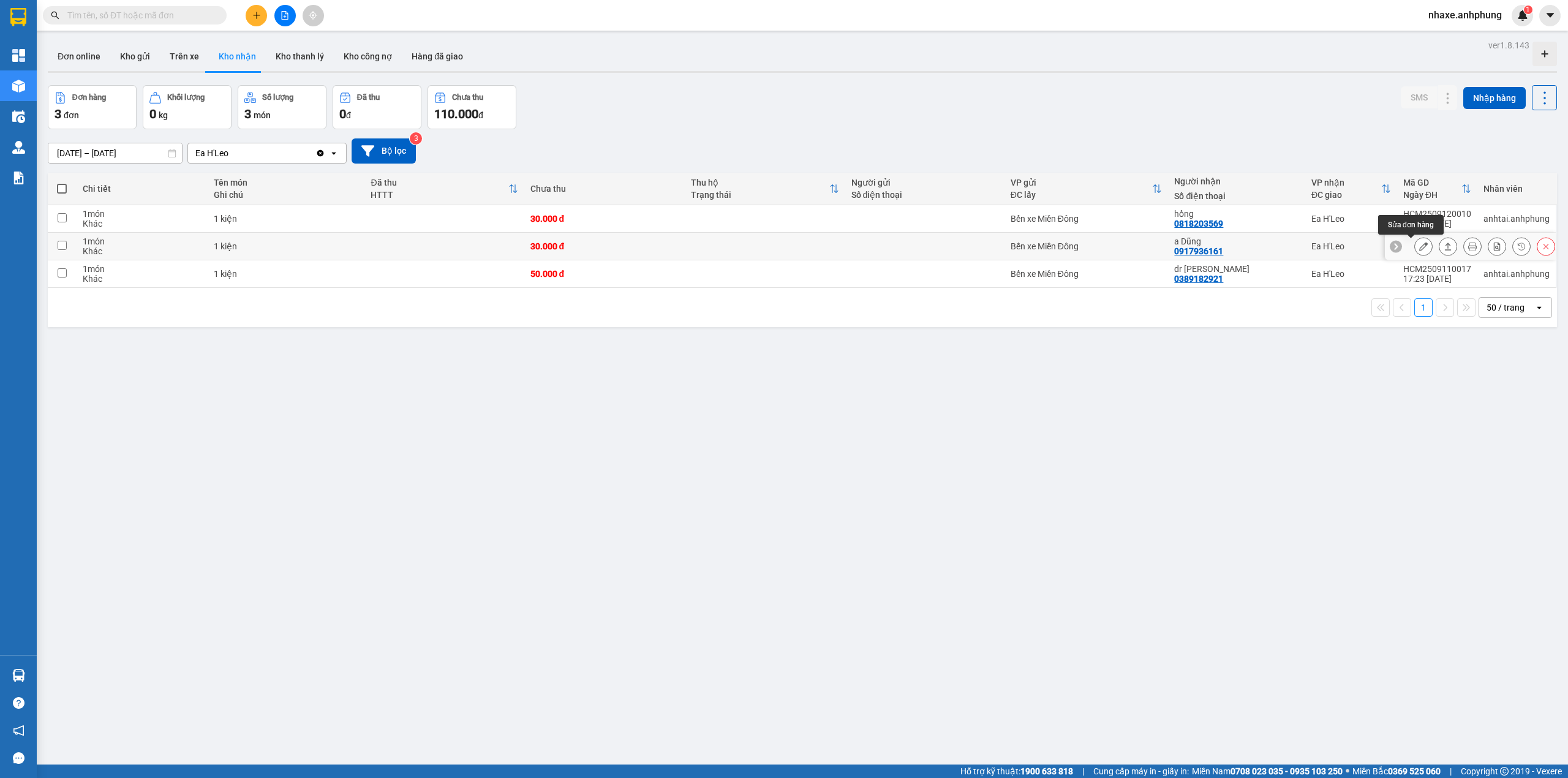
click at [1419, 248] on icon at bounding box center [1423, 246] width 9 height 9
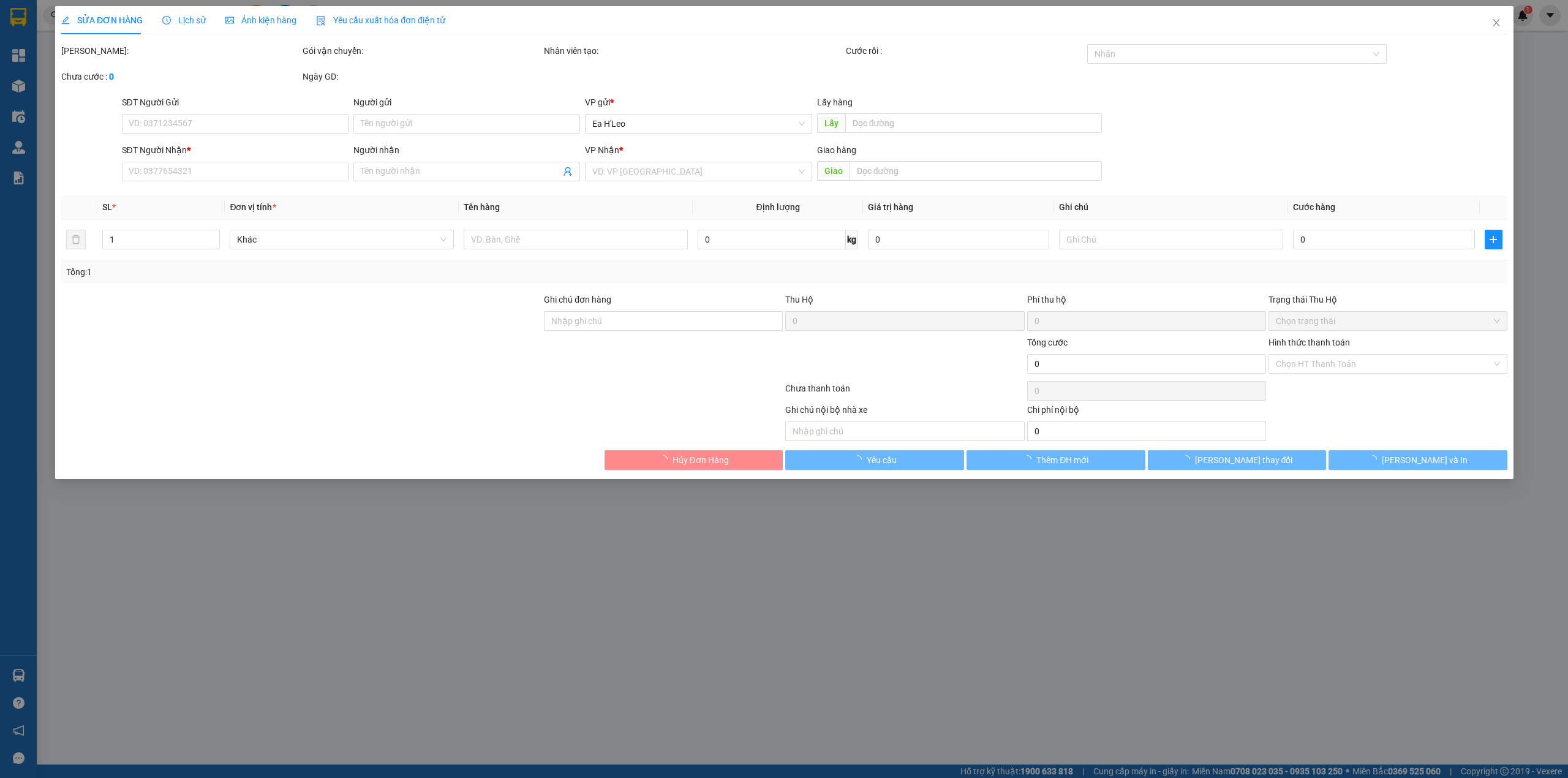
type input "0917936161"
type input "a Dũng"
type input "30.000"
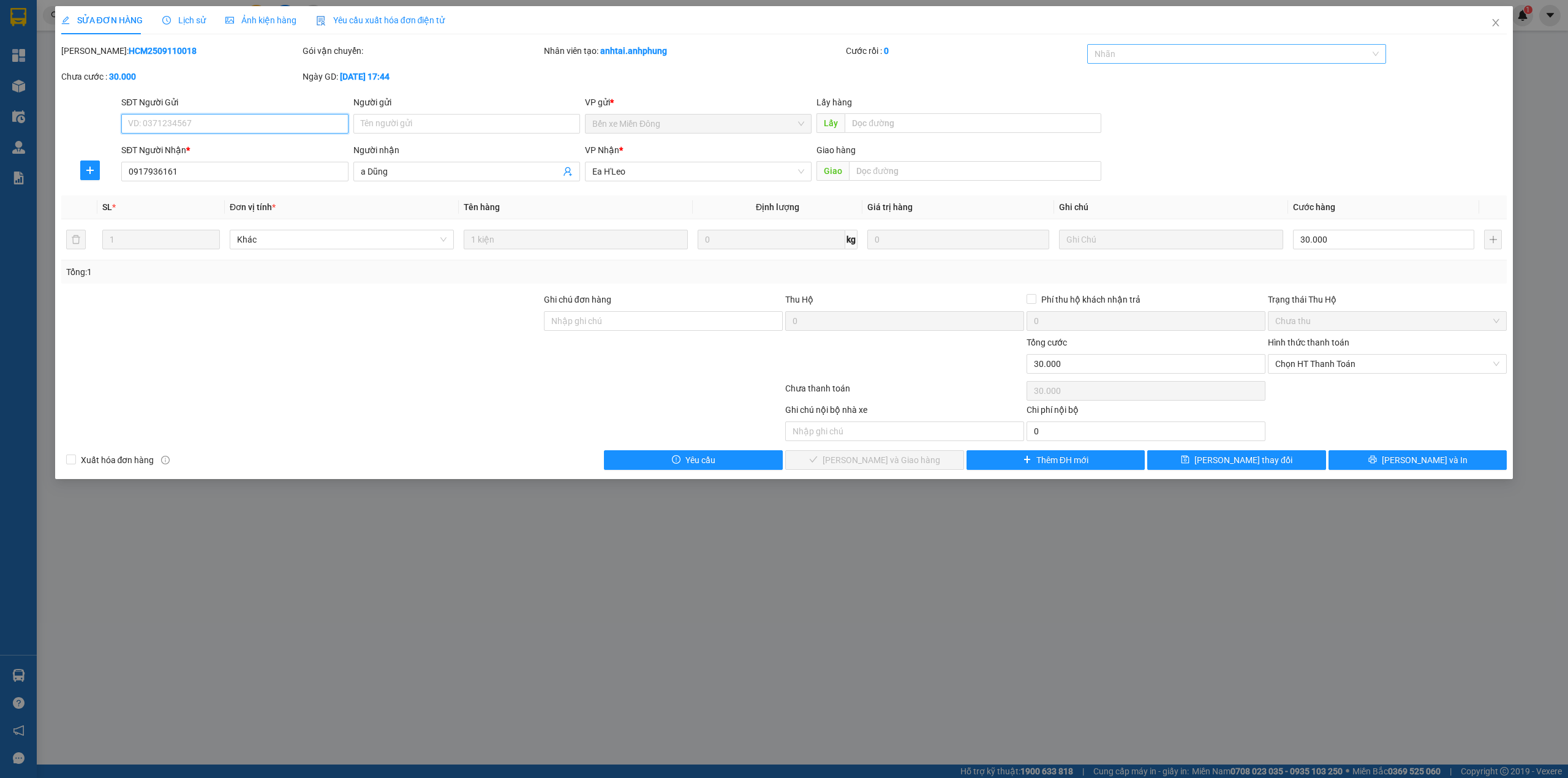
click at [1143, 54] on div at bounding box center [1231, 53] width 281 height 15
click at [1150, 78] on div "CHUYỂN KHOẢN" at bounding box center [1237, 78] width 285 height 13
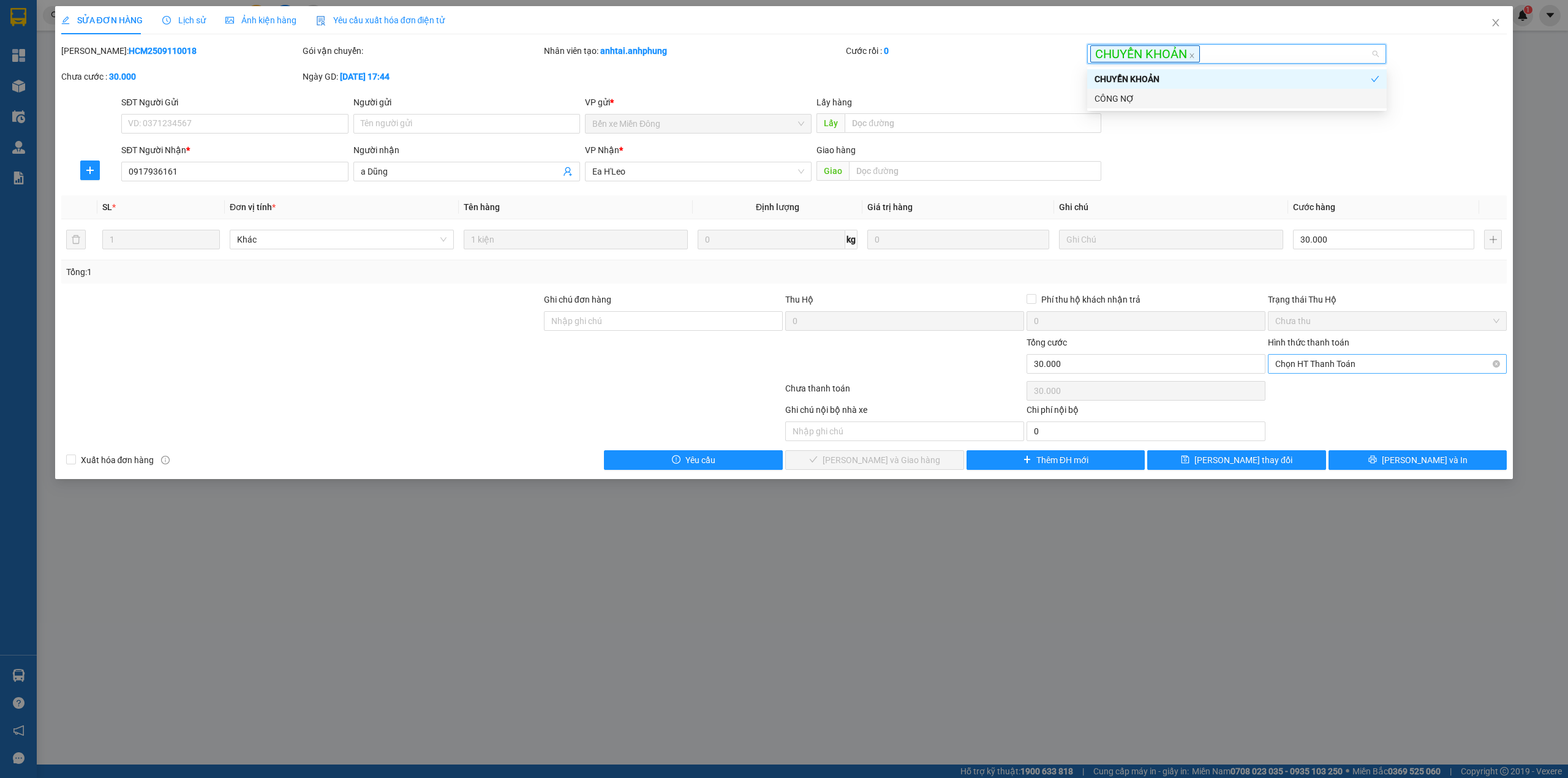
click at [1327, 365] on span "Chọn HT Thanh Toán" at bounding box center [1388, 364] width 224 height 19
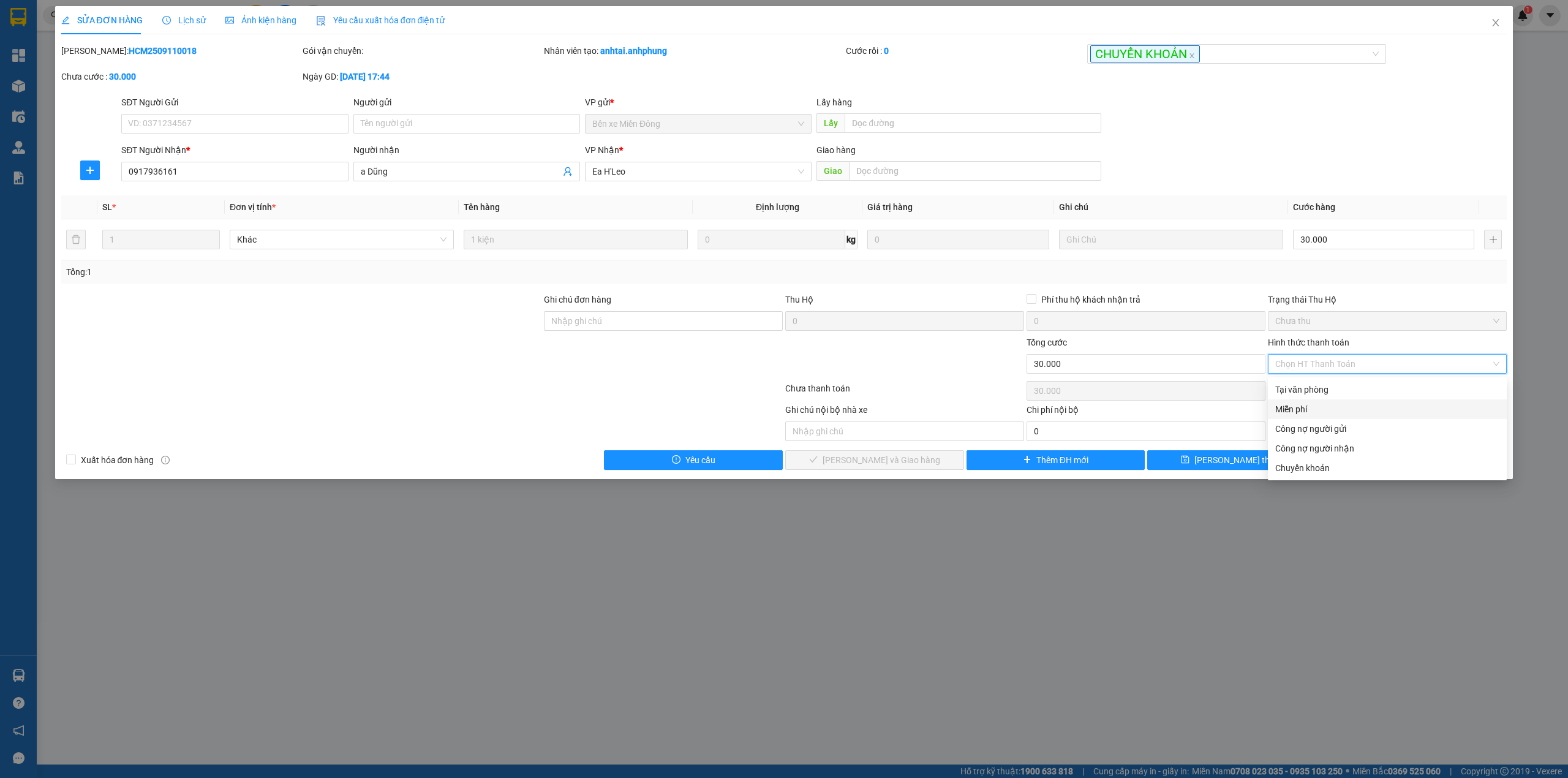
click at [1307, 407] on div "Miễn phí" at bounding box center [1388, 408] width 224 height 13
type input "0"
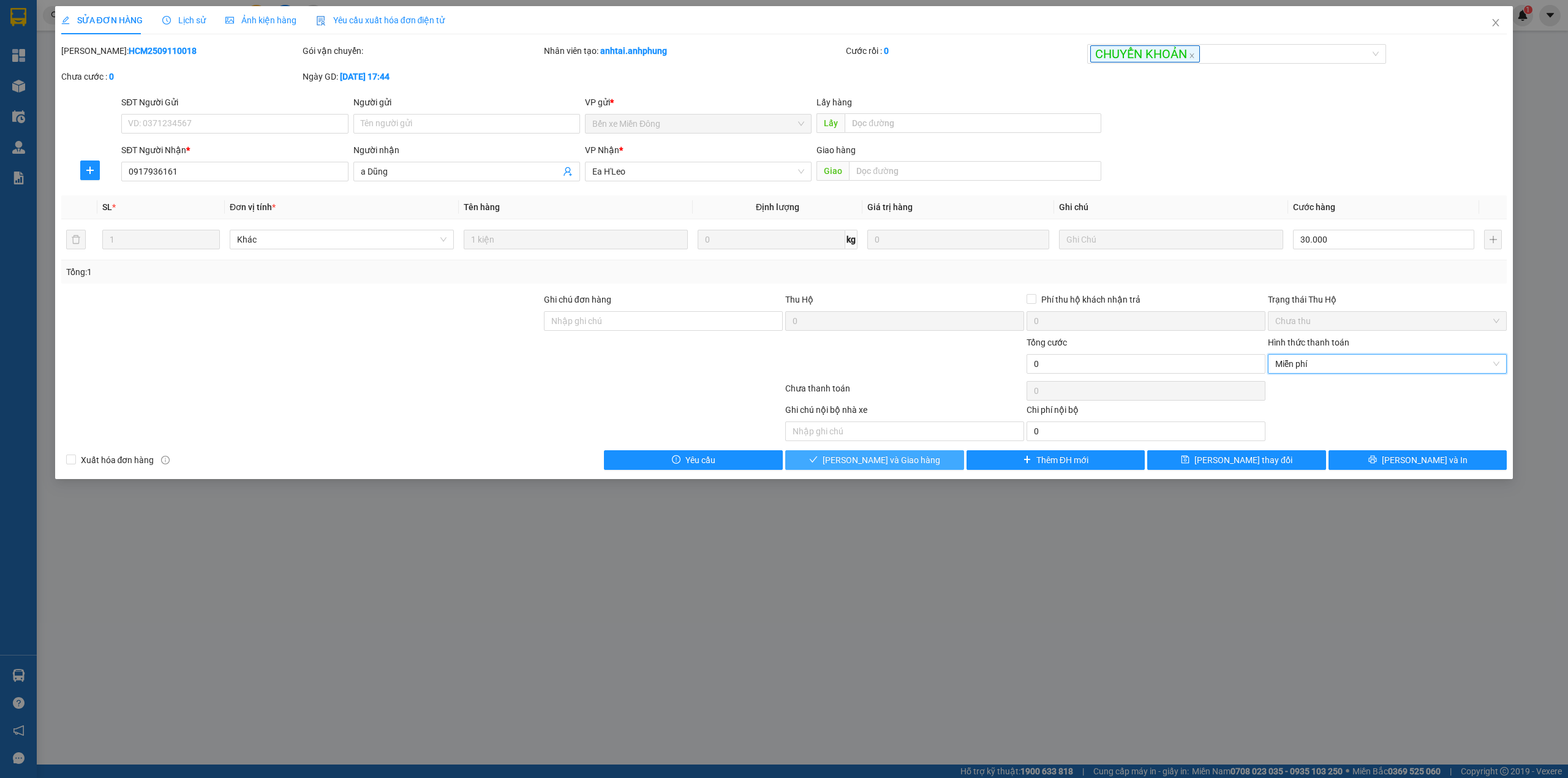
click at [924, 464] on button "[PERSON_NAME] và Giao hàng" at bounding box center [874, 459] width 179 height 19
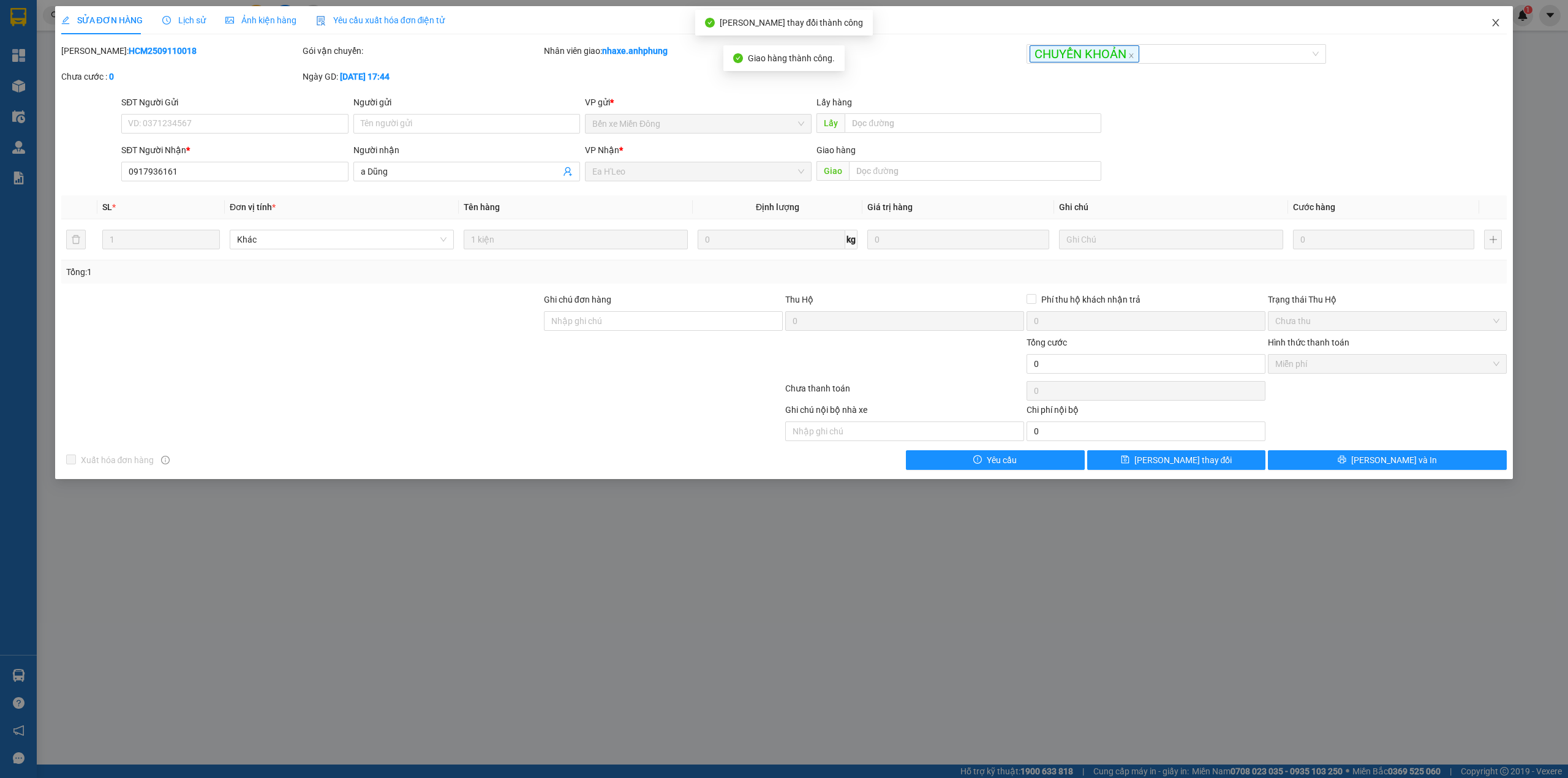
click at [1501, 21] on span "Close" at bounding box center [1496, 23] width 34 height 34
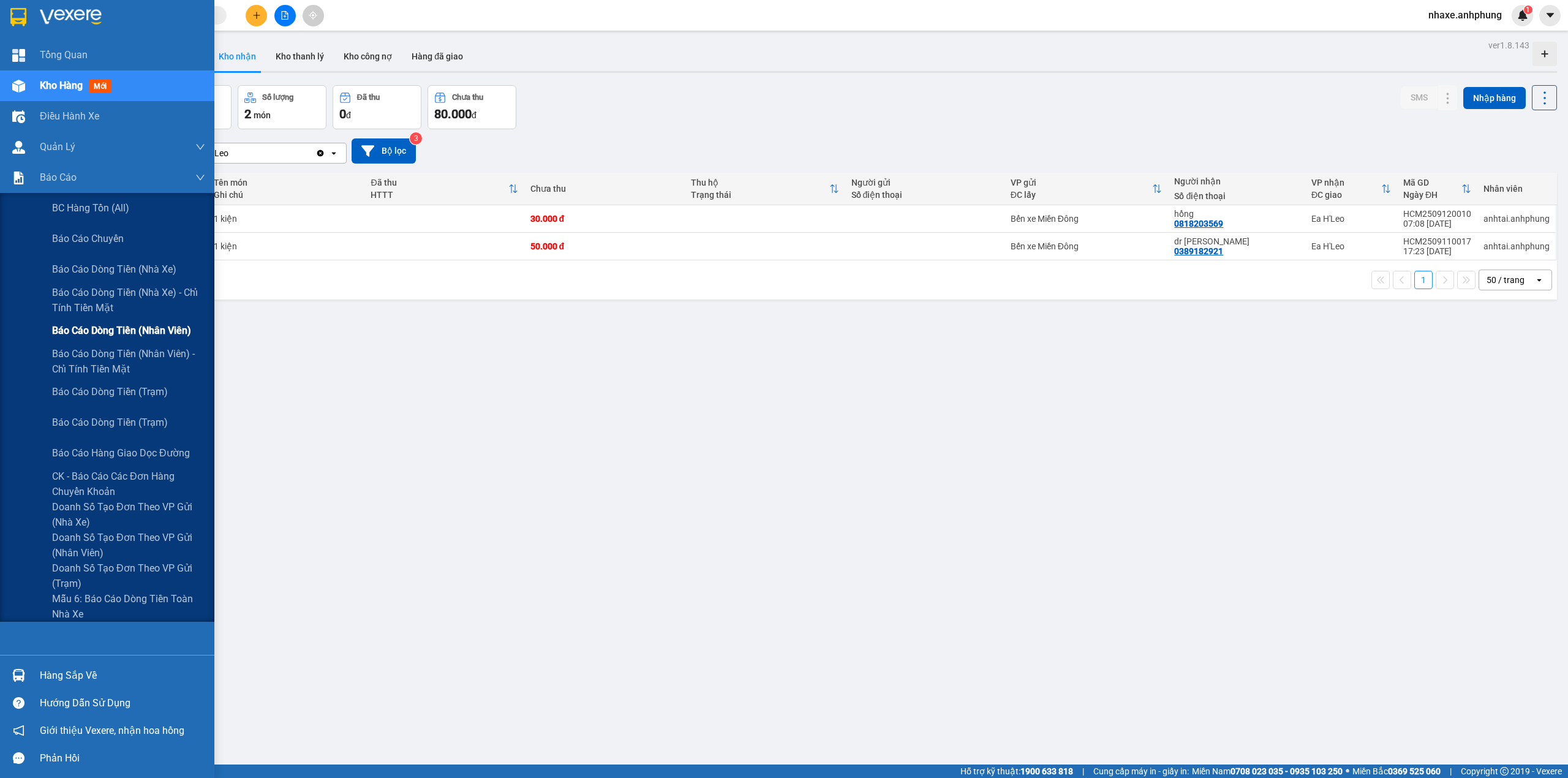
click at [133, 326] on span "Báo cáo dòng tiền (nhân viên)" at bounding box center [121, 330] width 139 height 15
